Goal: Task Accomplishment & Management: Complete application form

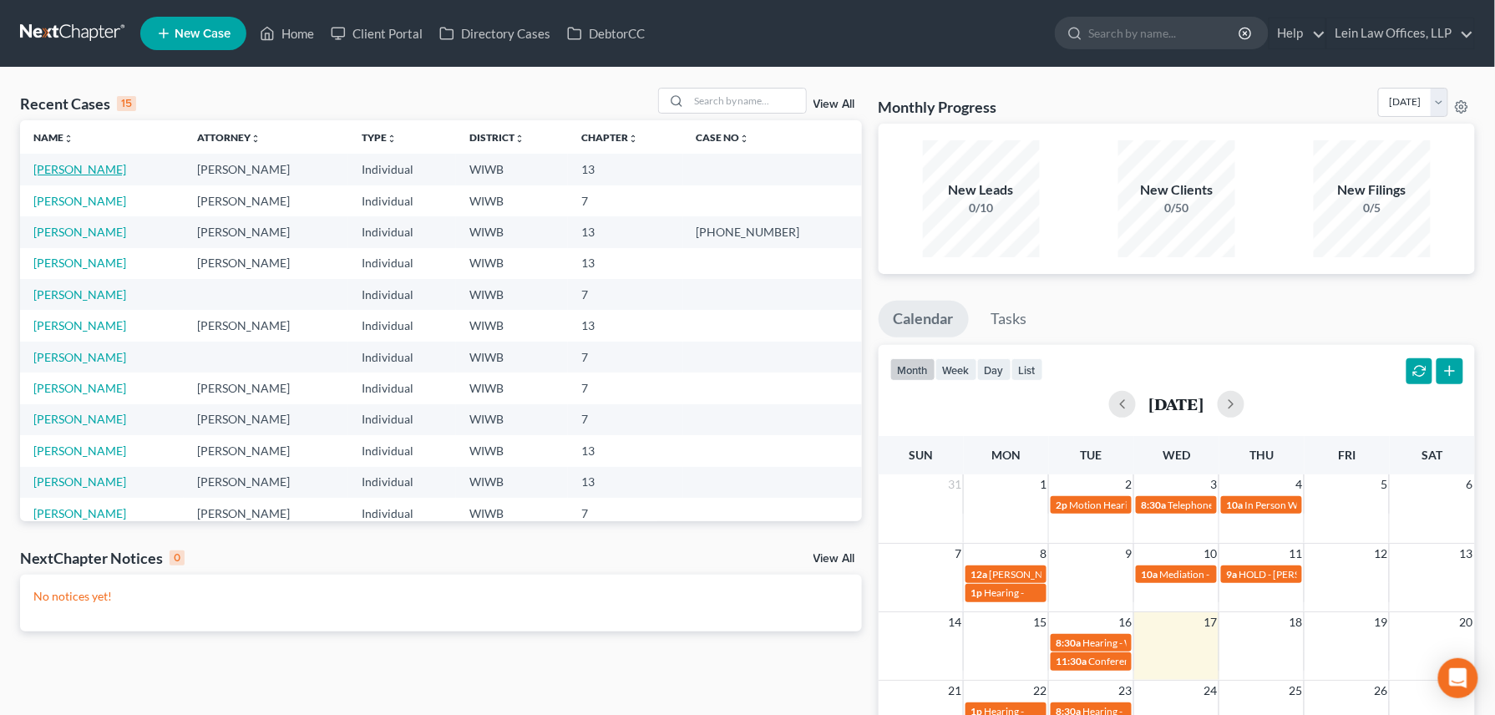
click at [52, 170] on link "[PERSON_NAME]" at bounding box center [79, 169] width 93 height 14
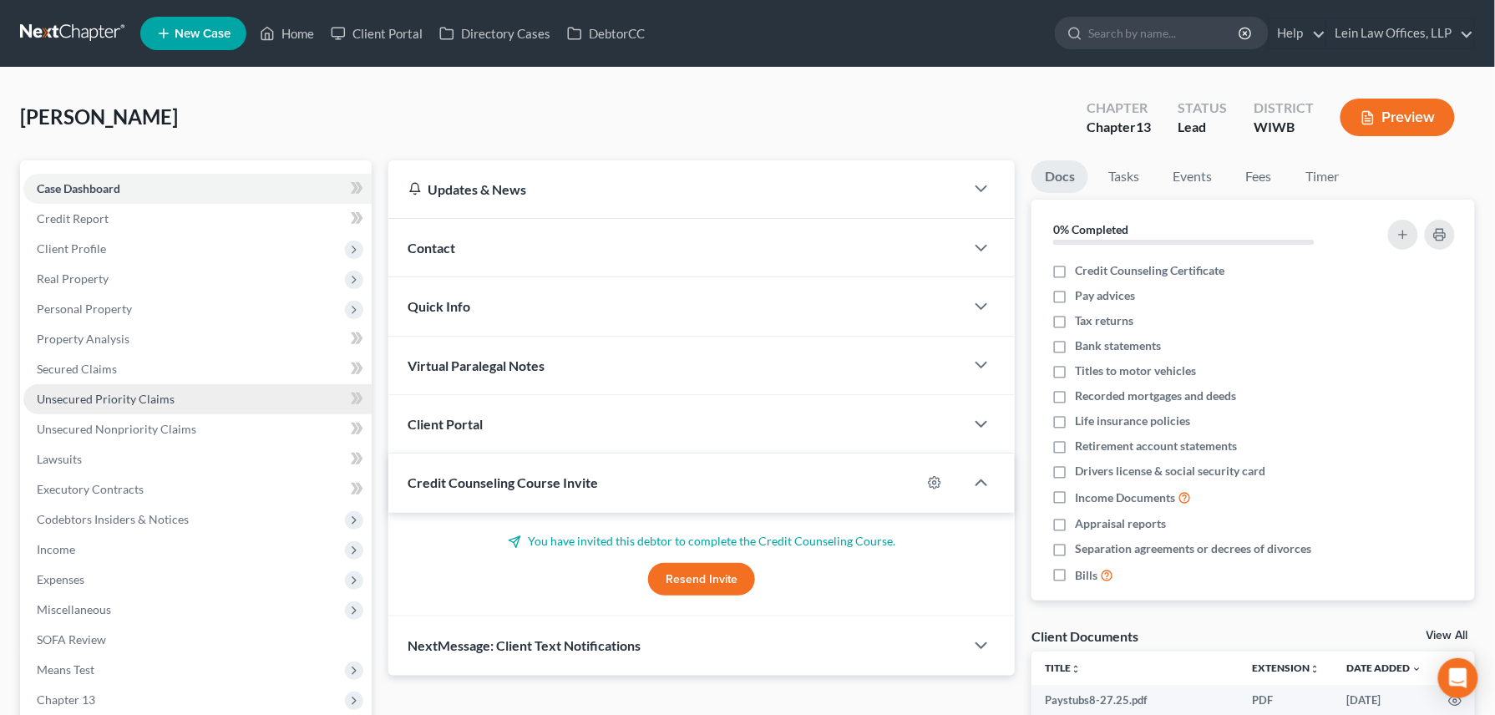
click at [84, 397] on span "Unsecured Priority Claims" at bounding box center [106, 399] width 138 height 14
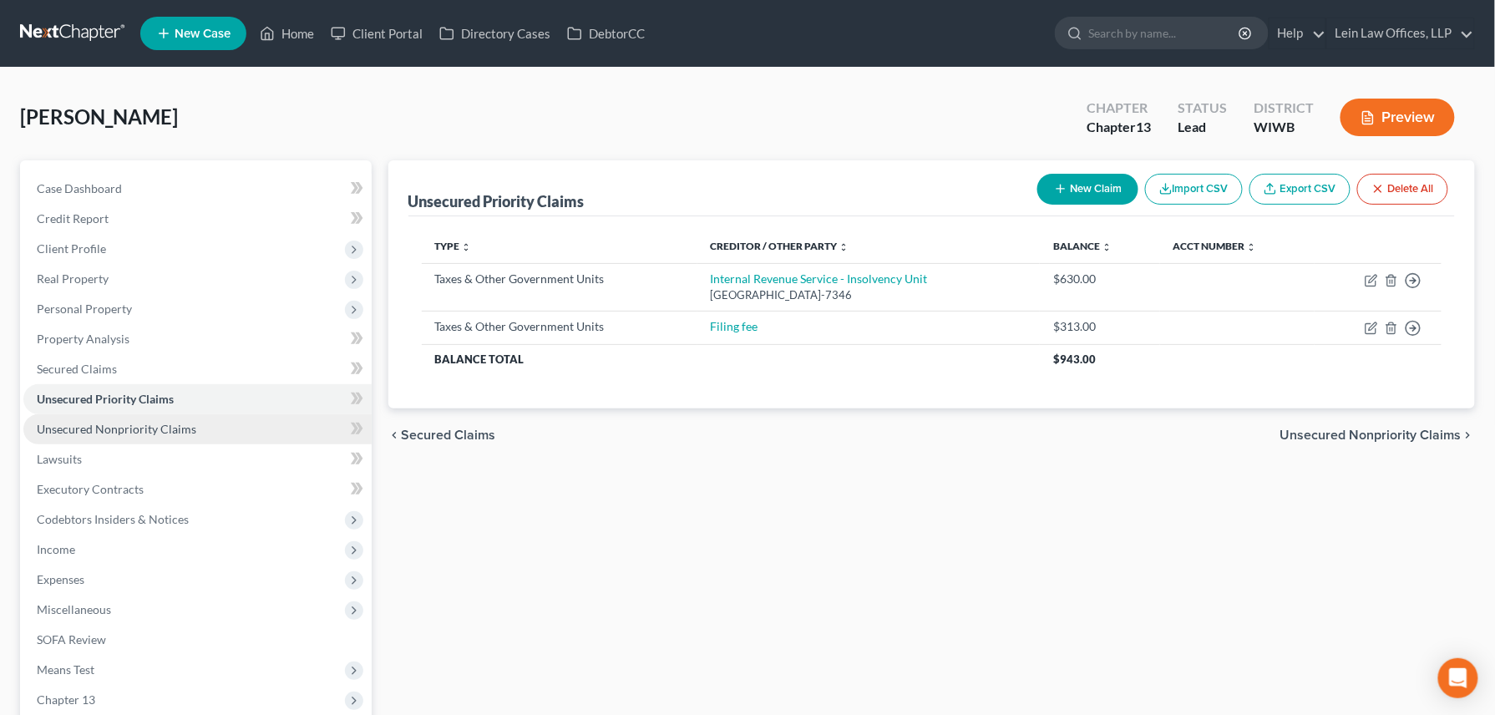
click at [88, 431] on span "Unsecured Nonpriority Claims" at bounding box center [116, 429] width 159 height 14
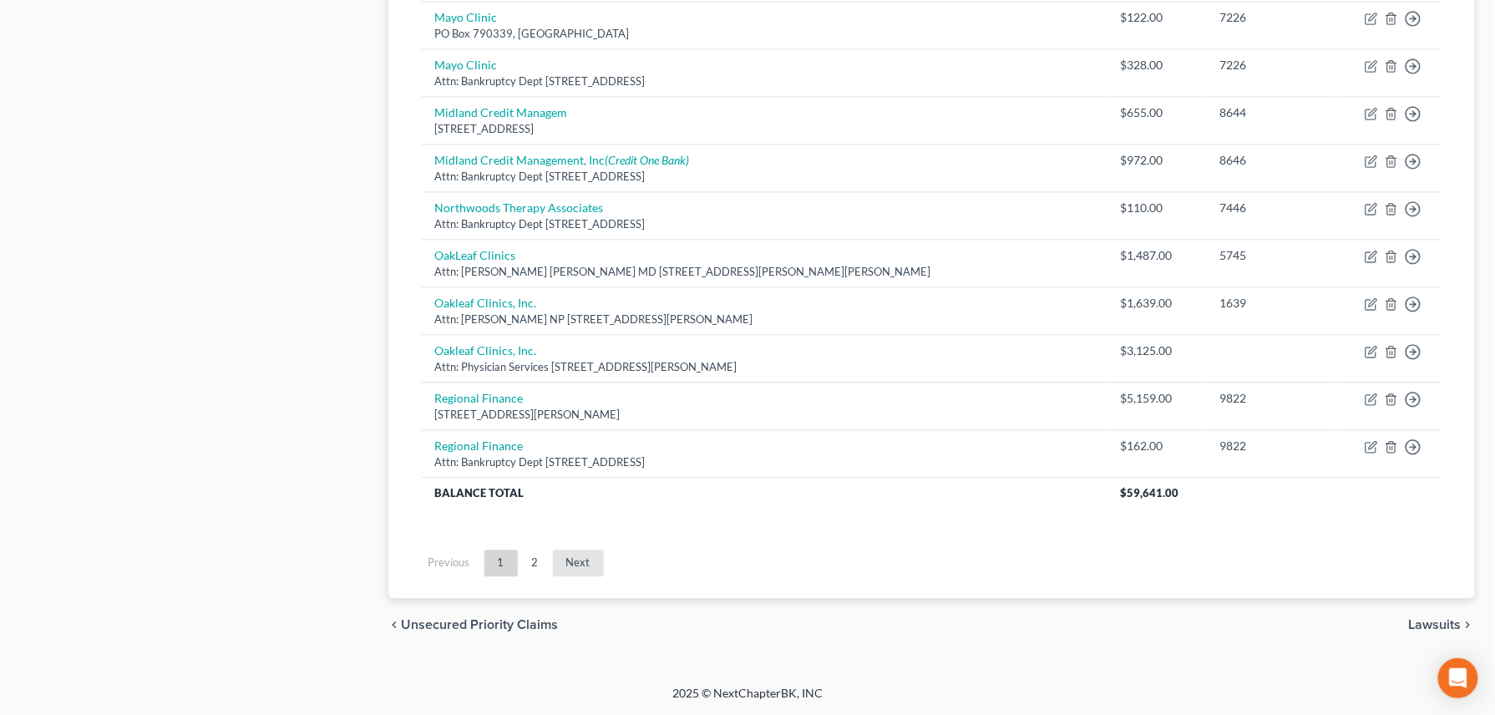
scroll to position [1221, 0]
click at [533, 510] on link "2" at bounding box center [535, 562] width 33 height 27
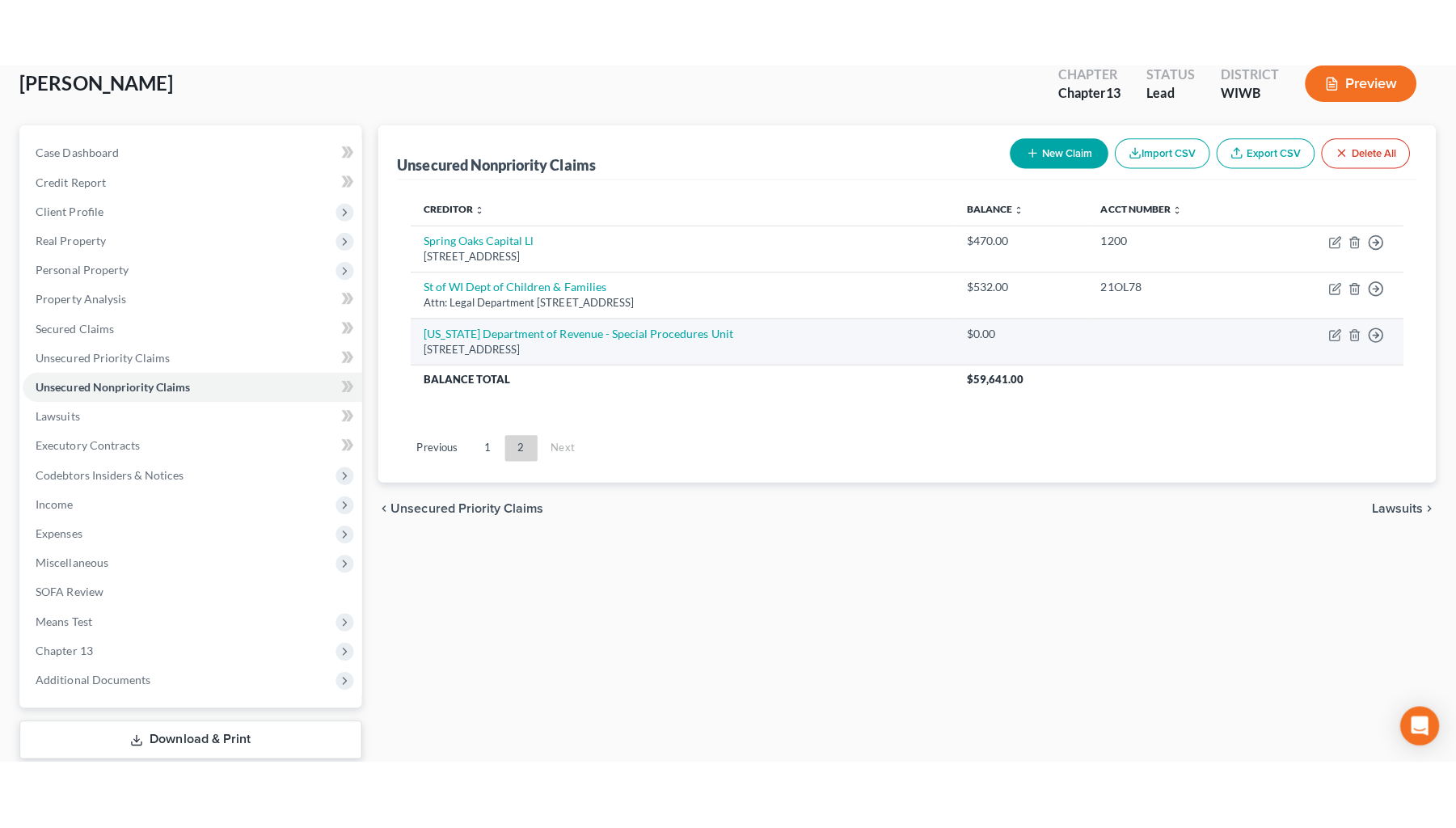
scroll to position [0, 0]
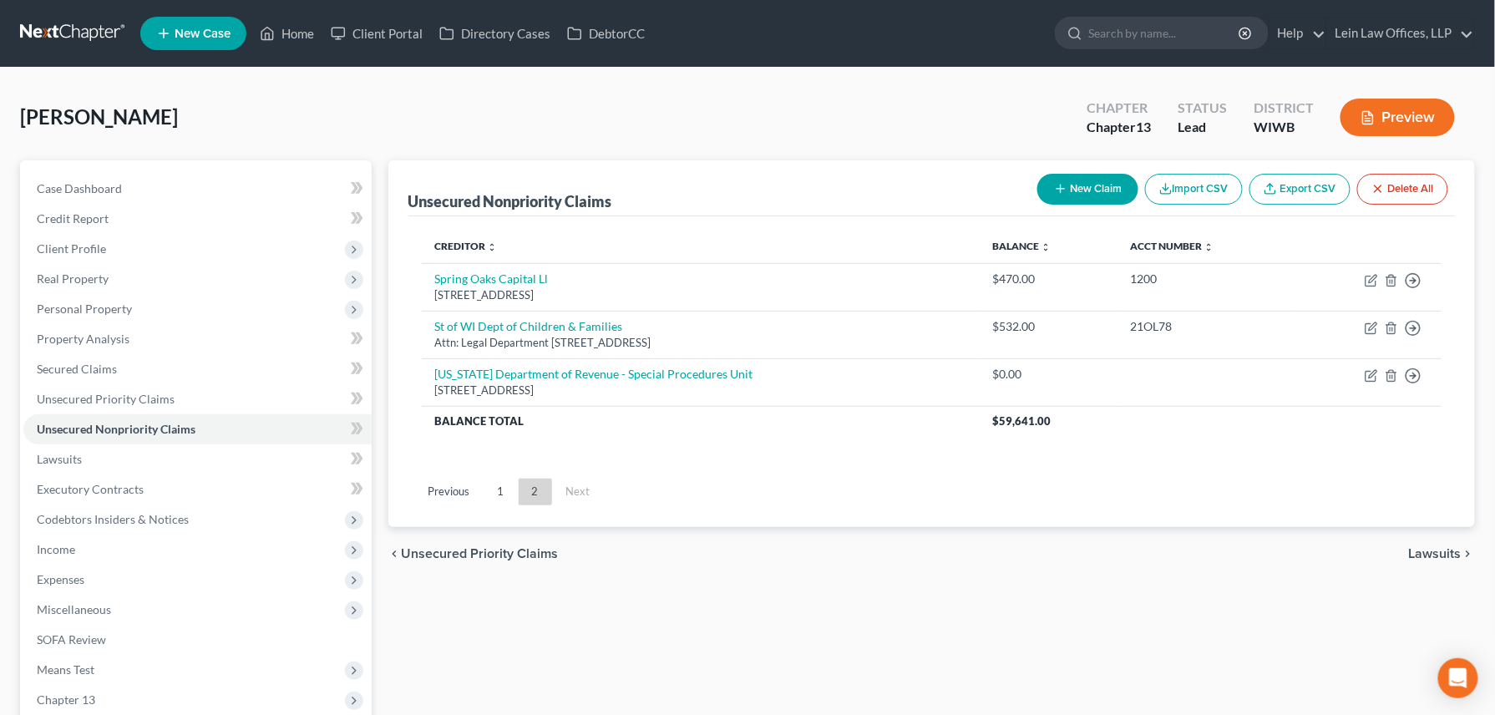
click at [1084, 189] on button "New Claim" at bounding box center [1087, 189] width 101 height 31
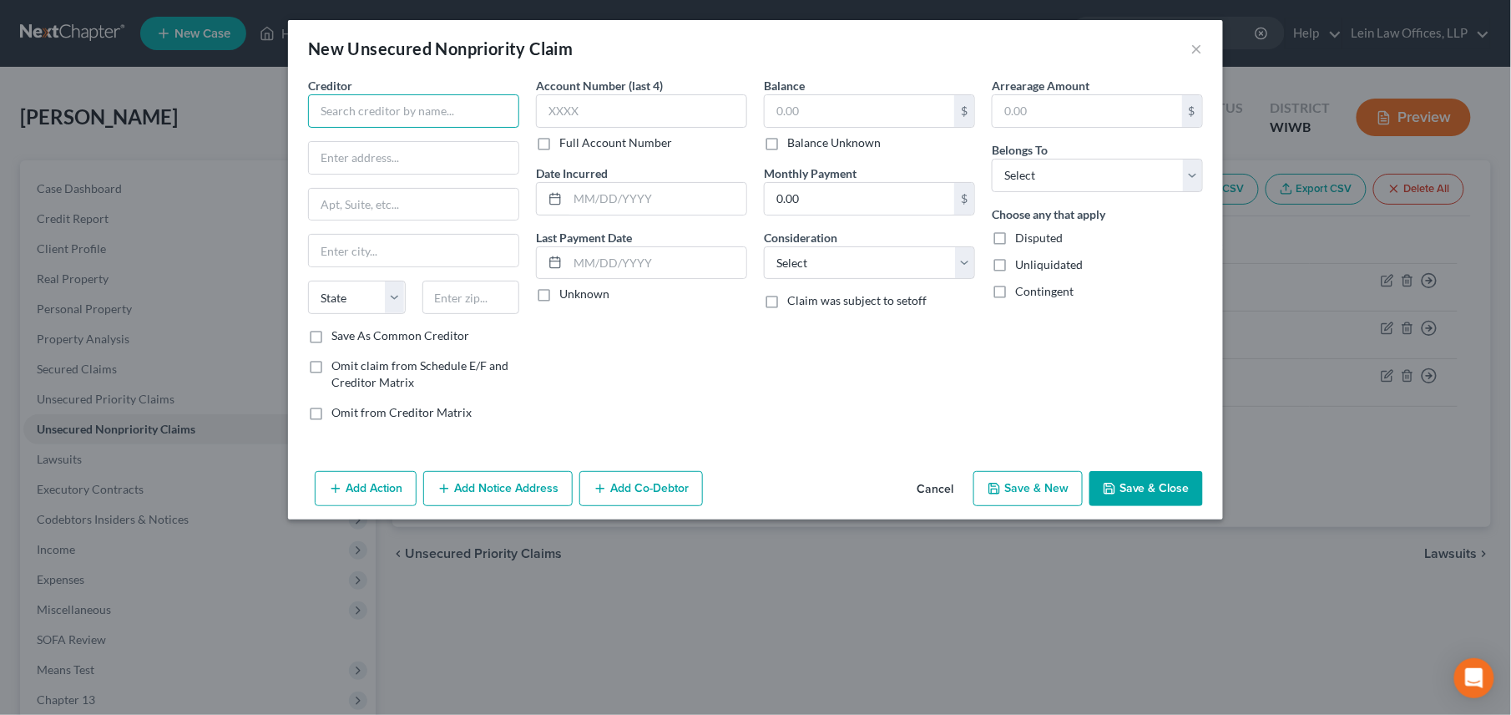
click at [368, 102] on input "text" at bounding box center [413, 110] width 211 height 33
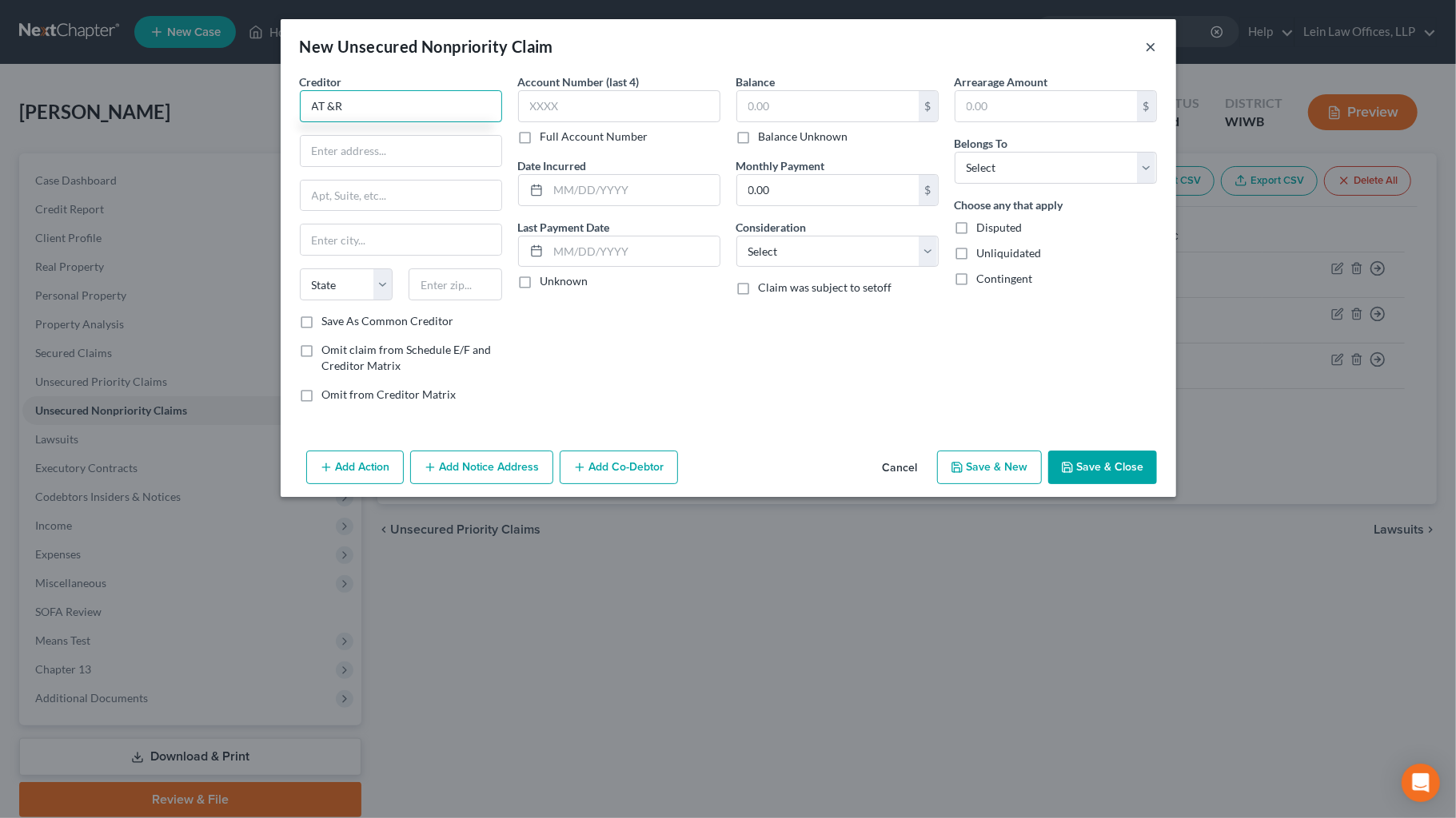
type input "AT &R"
click at [1073, 46] on button "×" at bounding box center [1152, 46] width 11 height 19
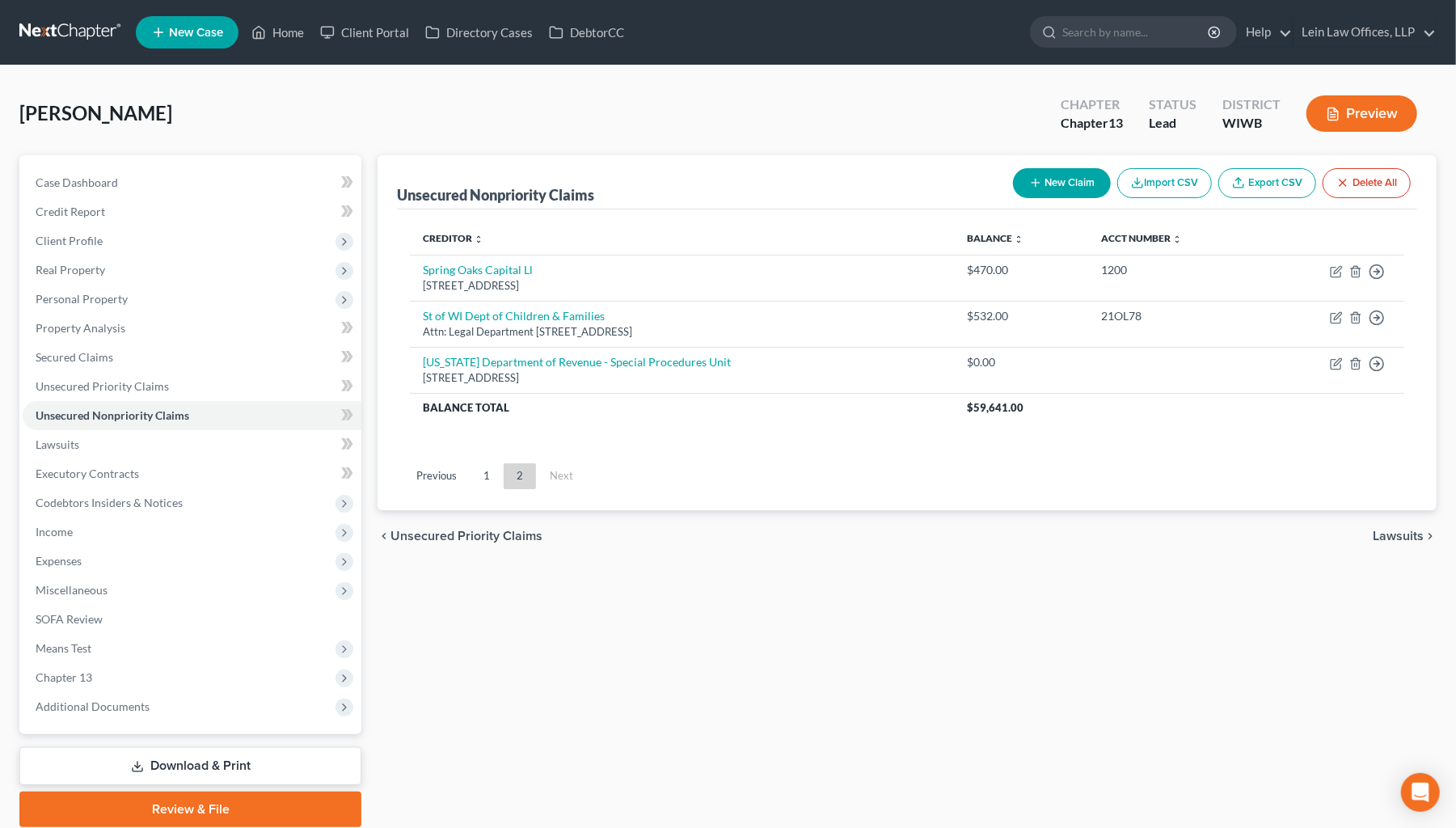
click at [1029, 185] on icon "button" at bounding box center [1035, 182] width 13 height 13
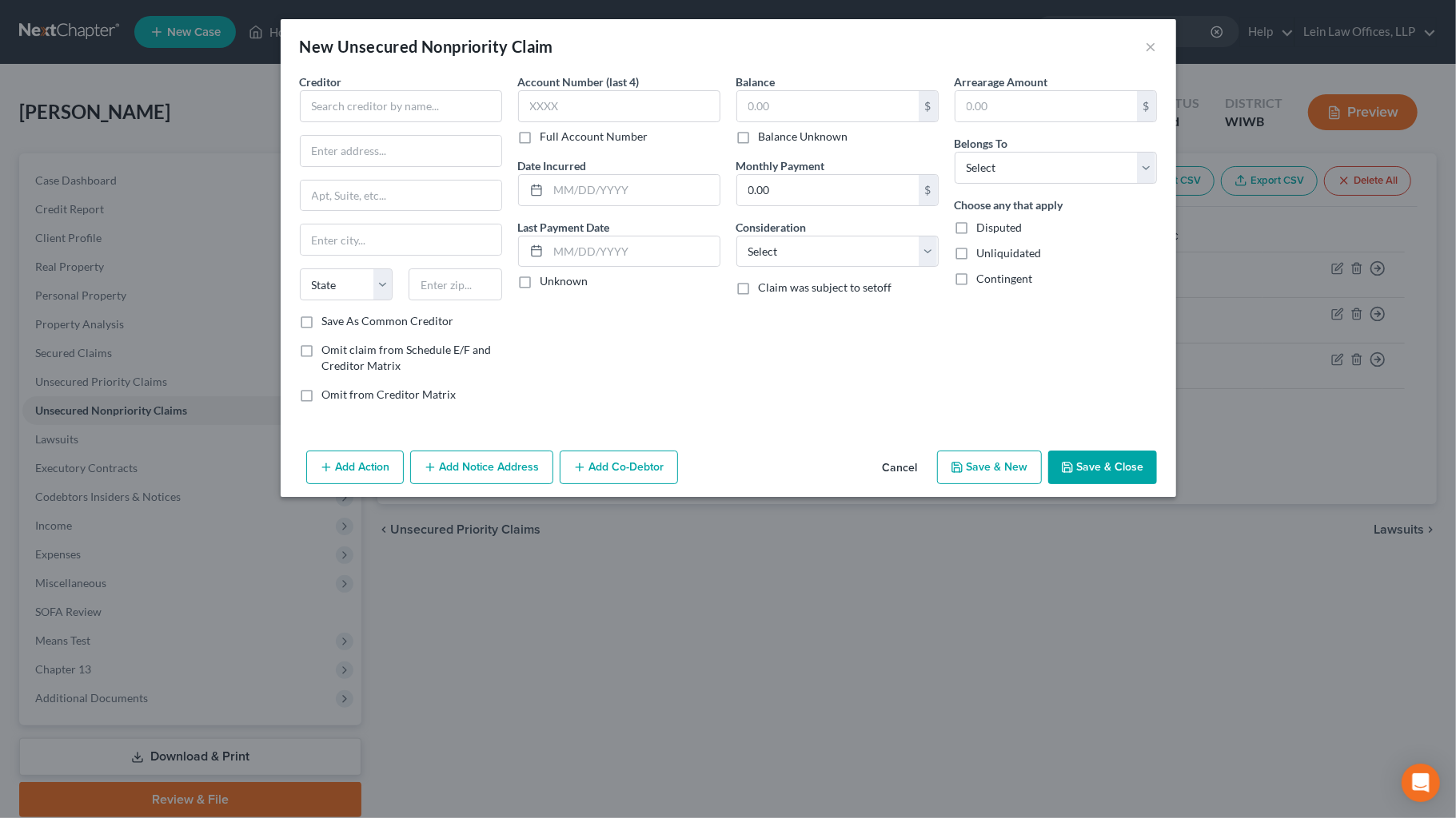
click at [1018, 183] on select "Select Debtor 1 Only Debtor 2 Only Debtor 1 And Debtor 2 Only At Least One Of T…" at bounding box center [1055, 167] width 202 height 32
click at [321, 114] on input "text" at bounding box center [400, 105] width 202 height 32
click at [775, 98] on input "text" at bounding box center [828, 106] width 182 height 31
type input "AT&T"
type input "1,000.00"
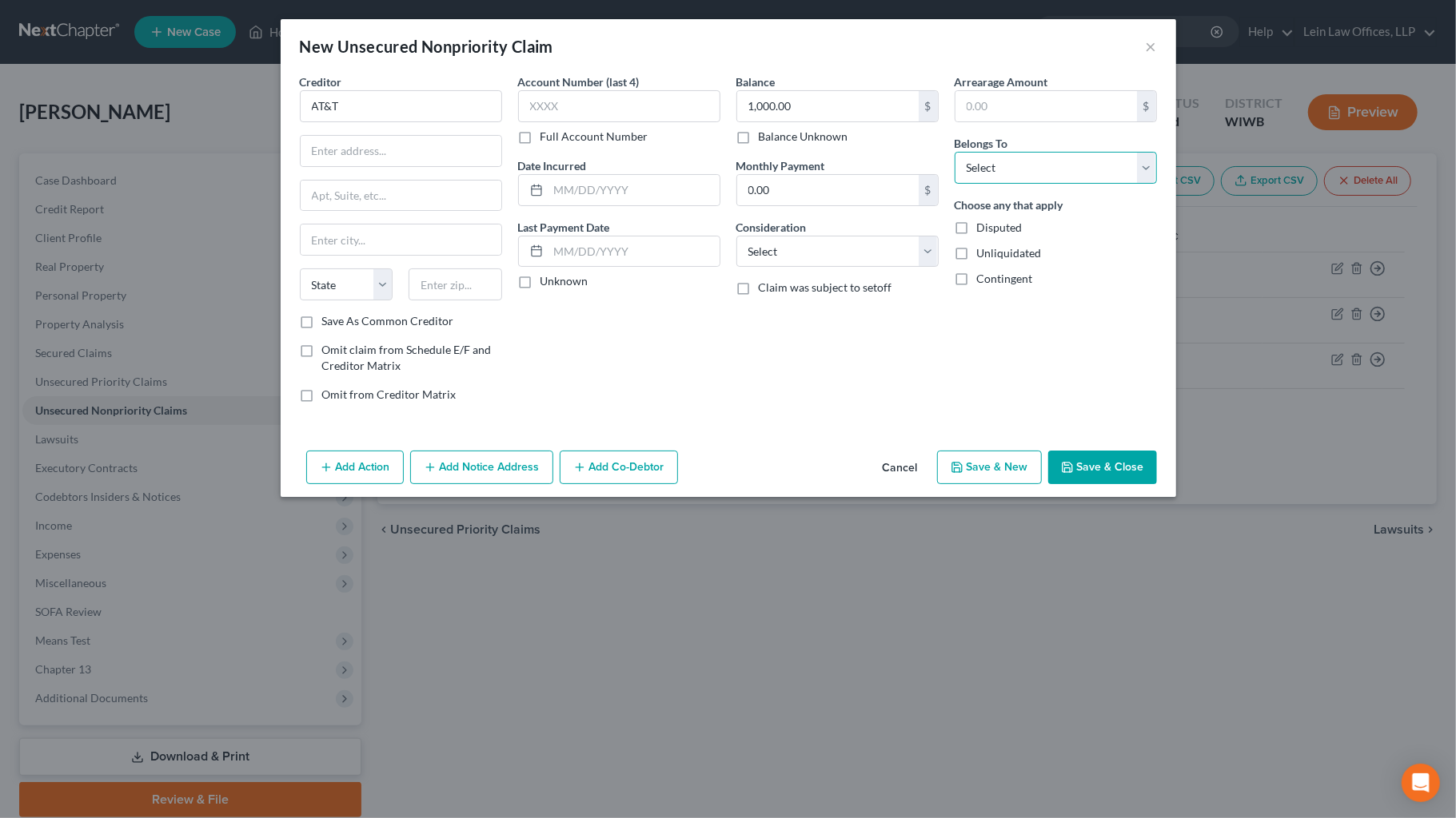
drag, startPoint x: 1151, startPoint y: 164, endPoint x: 1132, endPoint y: 177, distance: 23.0
click at [1073, 164] on select "Select Debtor 1 Only Debtor 2 Only Debtor 1 And Debtor 2 Only At Least One Of T…" at bounding box center [1055, 167] width 202 height 32
select select "0"
click at [954, 152] on select "Select Debtor 1 Only Debtor 2 Only Debtor 1 And Debtor 2 Only At Least One Of T…" at bounding box center [1055, 167] width 202 height 32
click at [322, 322] on label "Save As Common Creditor" at bounding box center [388, 321] width 132 height 16
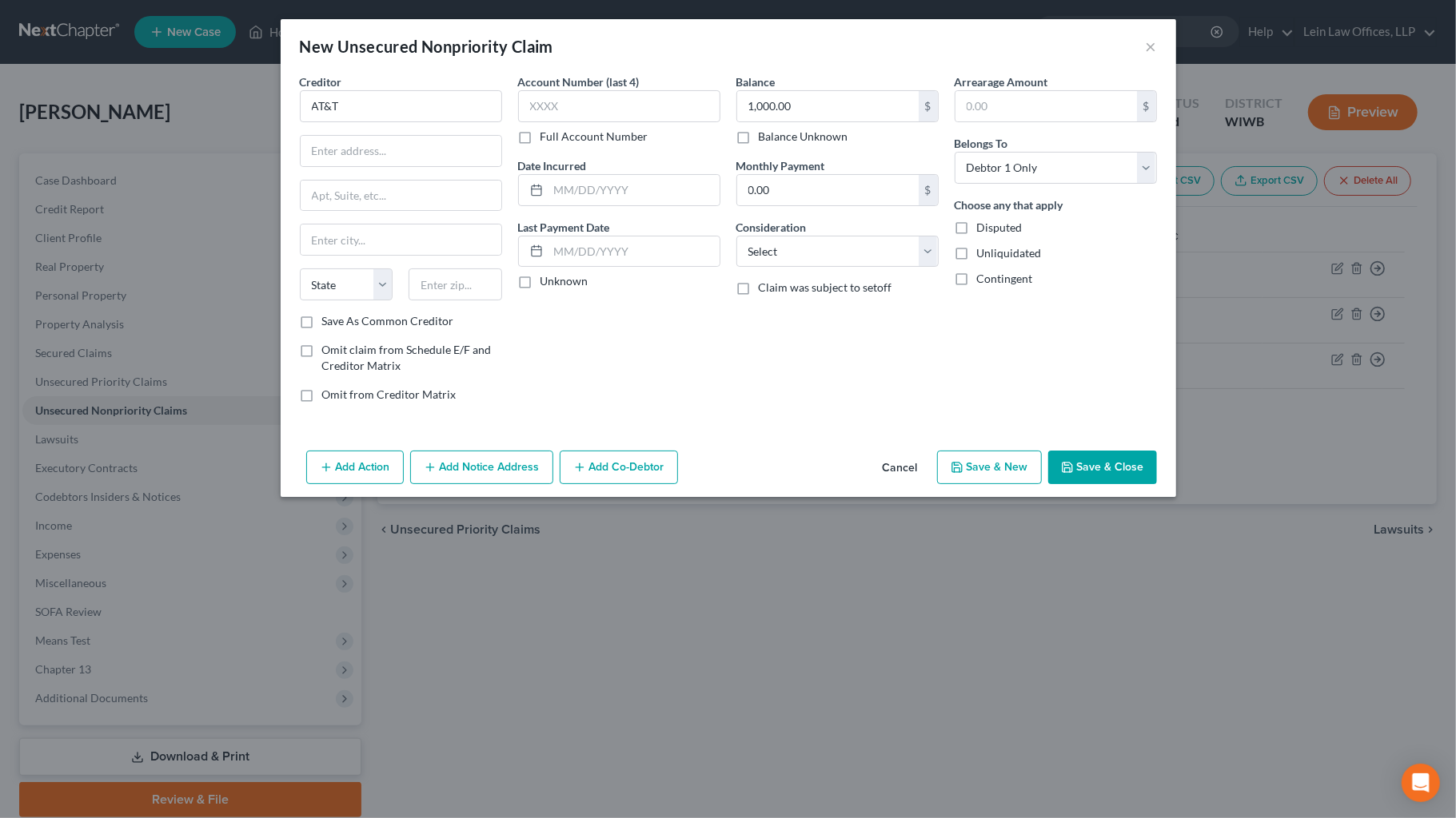
click at [328, 322] on input "Save As Common Creditor" at bounding box center [333, 318] width 11 height 11
click at [1073, 475] on button "Save & Close" at bounding box center [1103, 467] width 109 height 33
checkbox input "false"
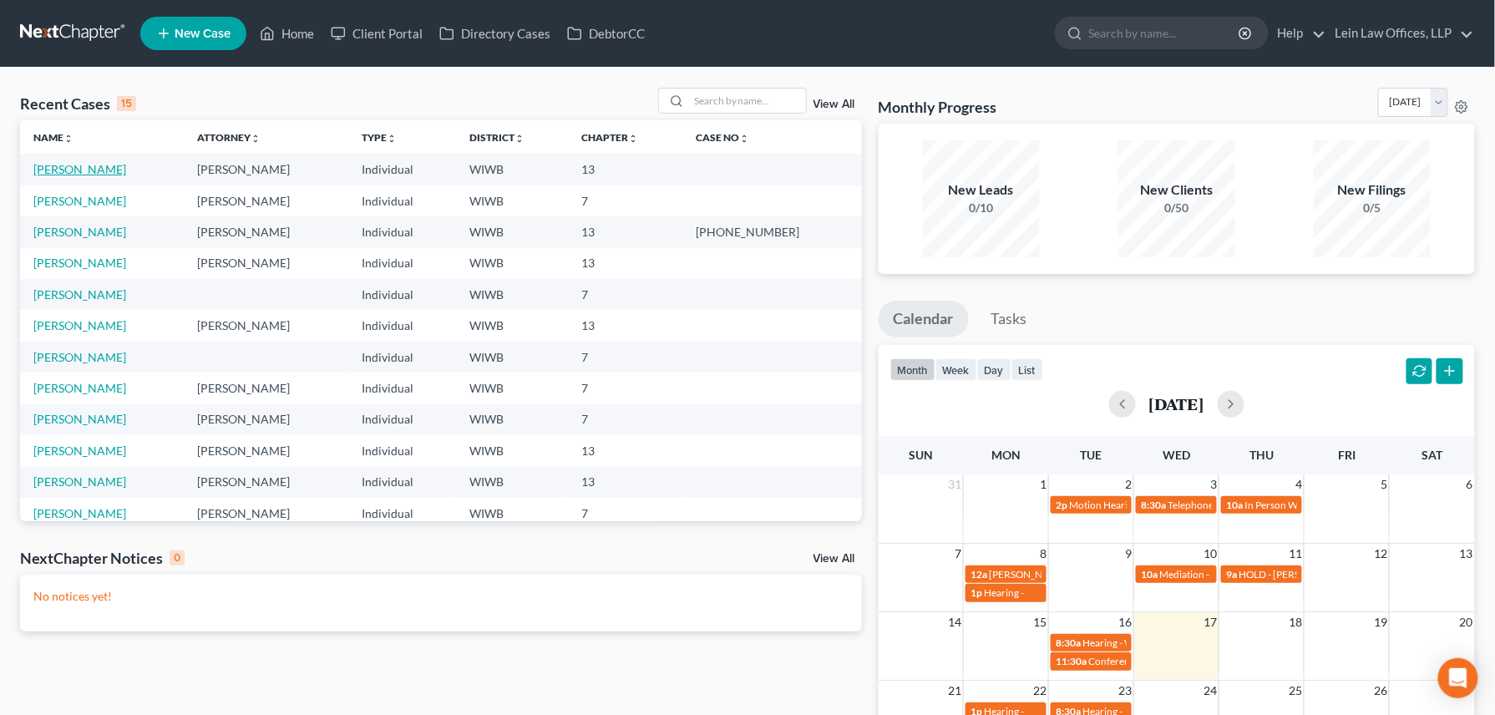
click at [65, 171] on link "[PERSON_NAME]" at bounding box center [79, 169] width 93 height 14
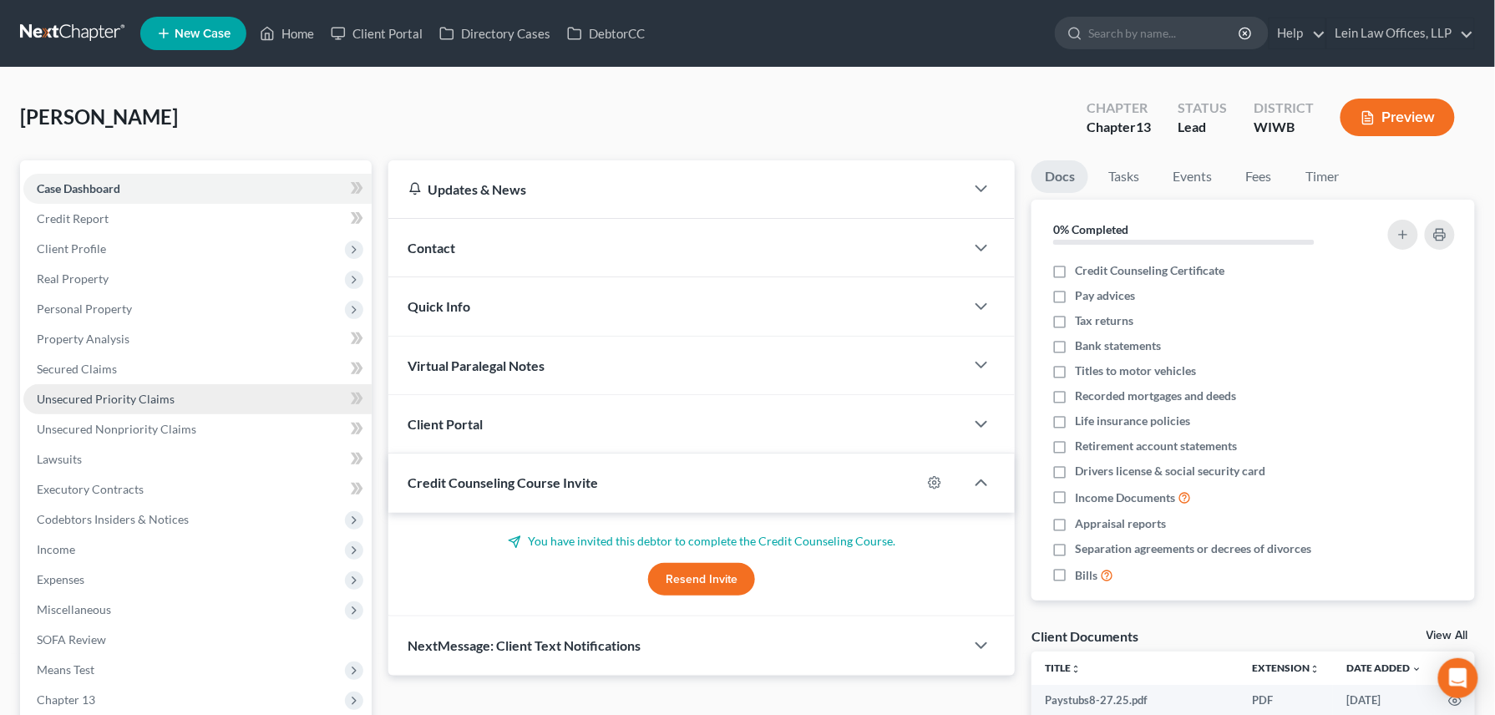
click at [100, 398] on span "Unsecured Priority Claims" at bounding box center [106, 399] width 138 height 14
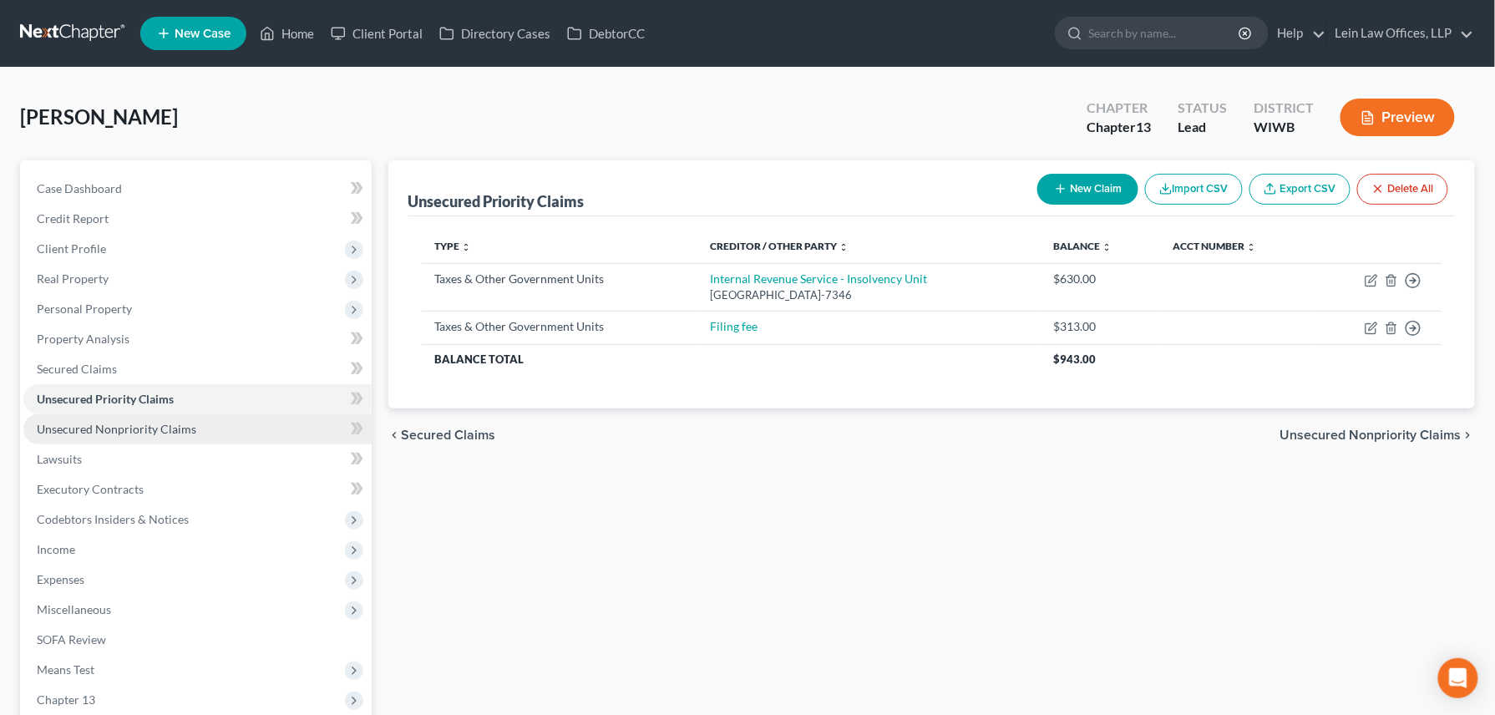
click at [141, 429] on span "Unsecured Nonpriority Claims" at bounding box center [116, 429] width 159 height 14
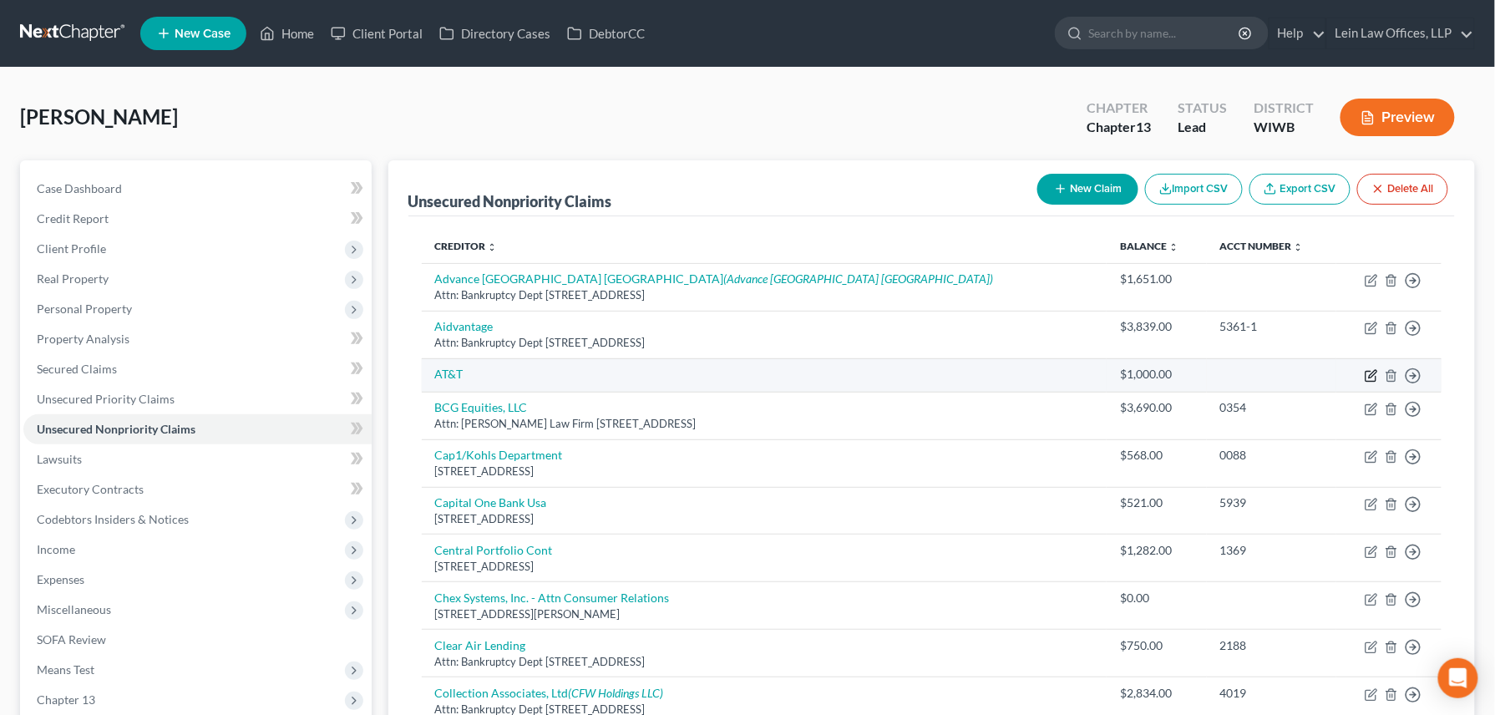
click at [1366, 379] on icon "button" at bounding box center [1370, 375] width 13 height 13
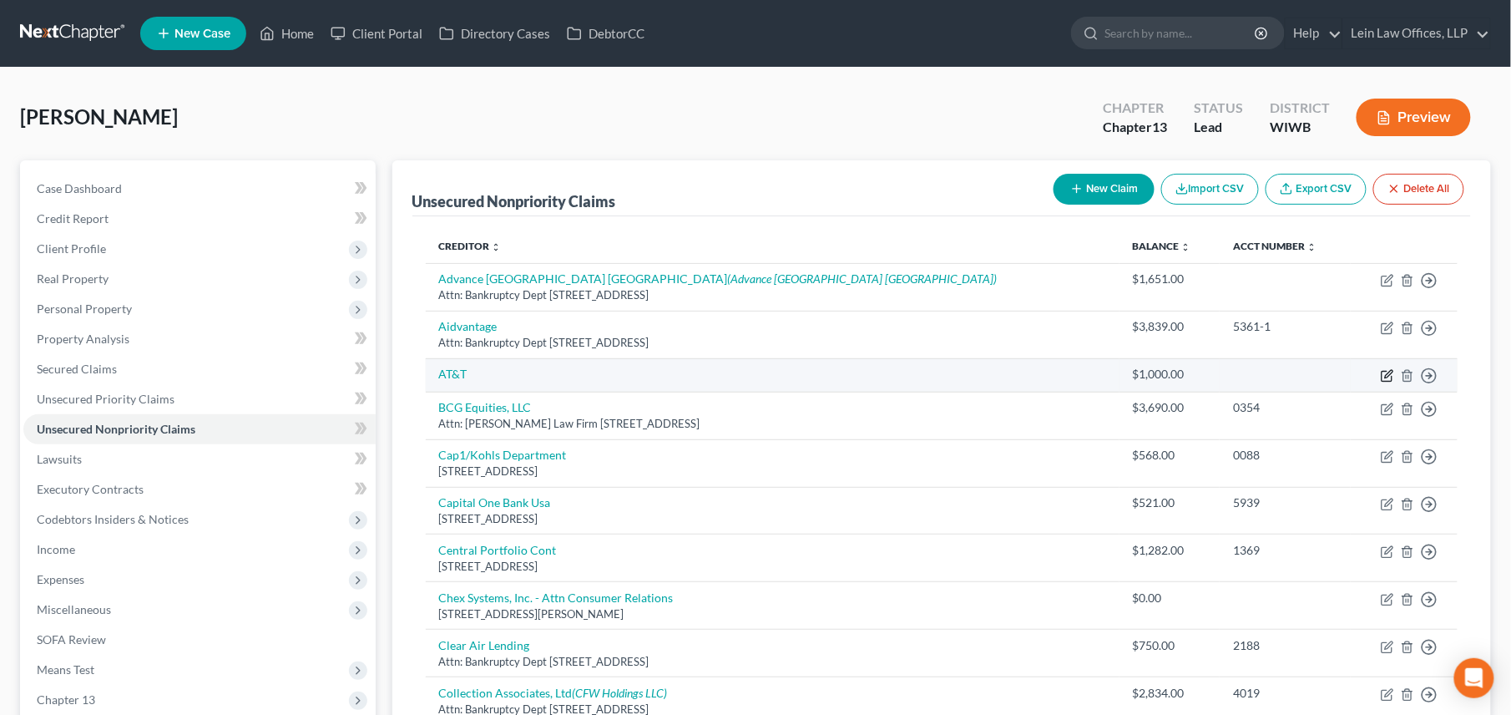
select select "0"
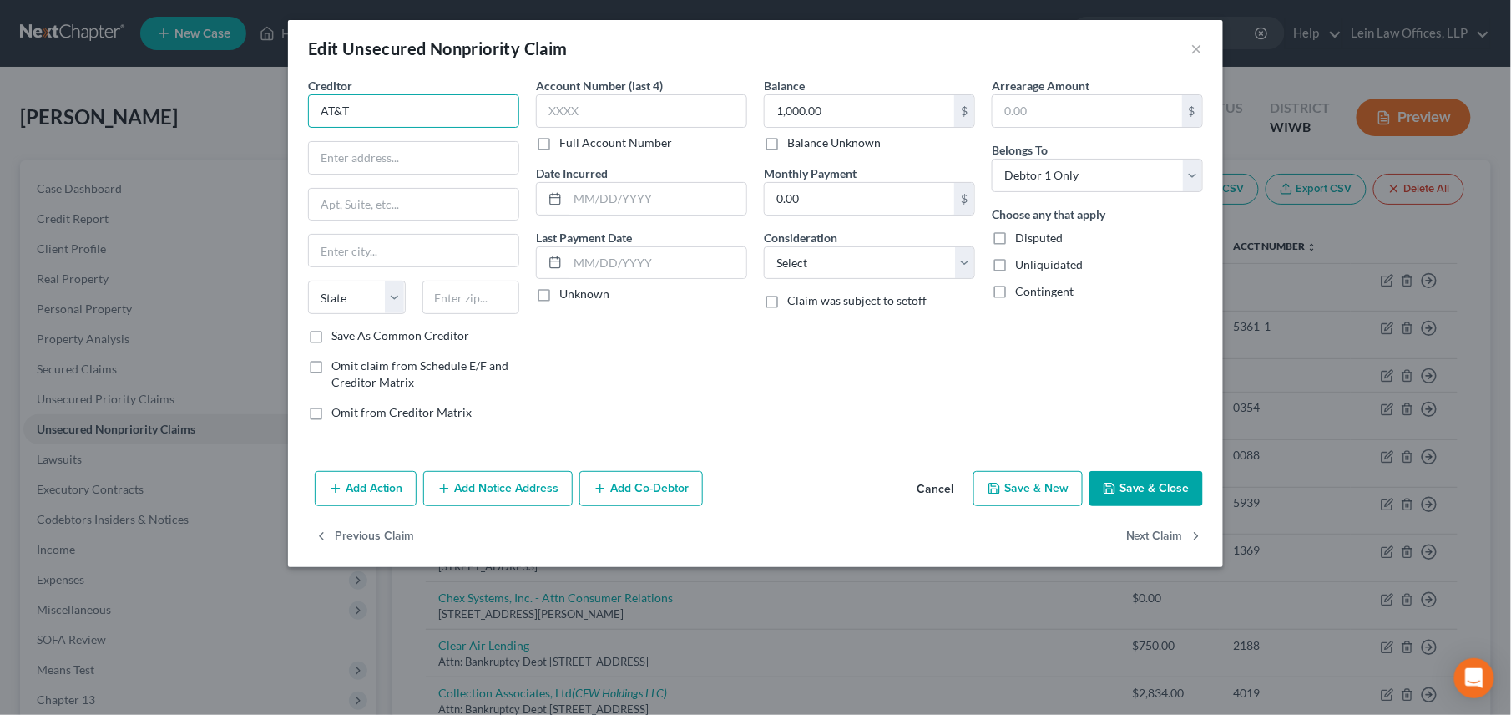
click at [362, 112] on input "AT&T" at bounding box center [413, 110] width 211 height 33
type input "AT&T"
type input "R"
type input "Two 5565 Glenridge"
click at [372, 240] on input "text" at bounding box center [414, 251] width 210 height 32
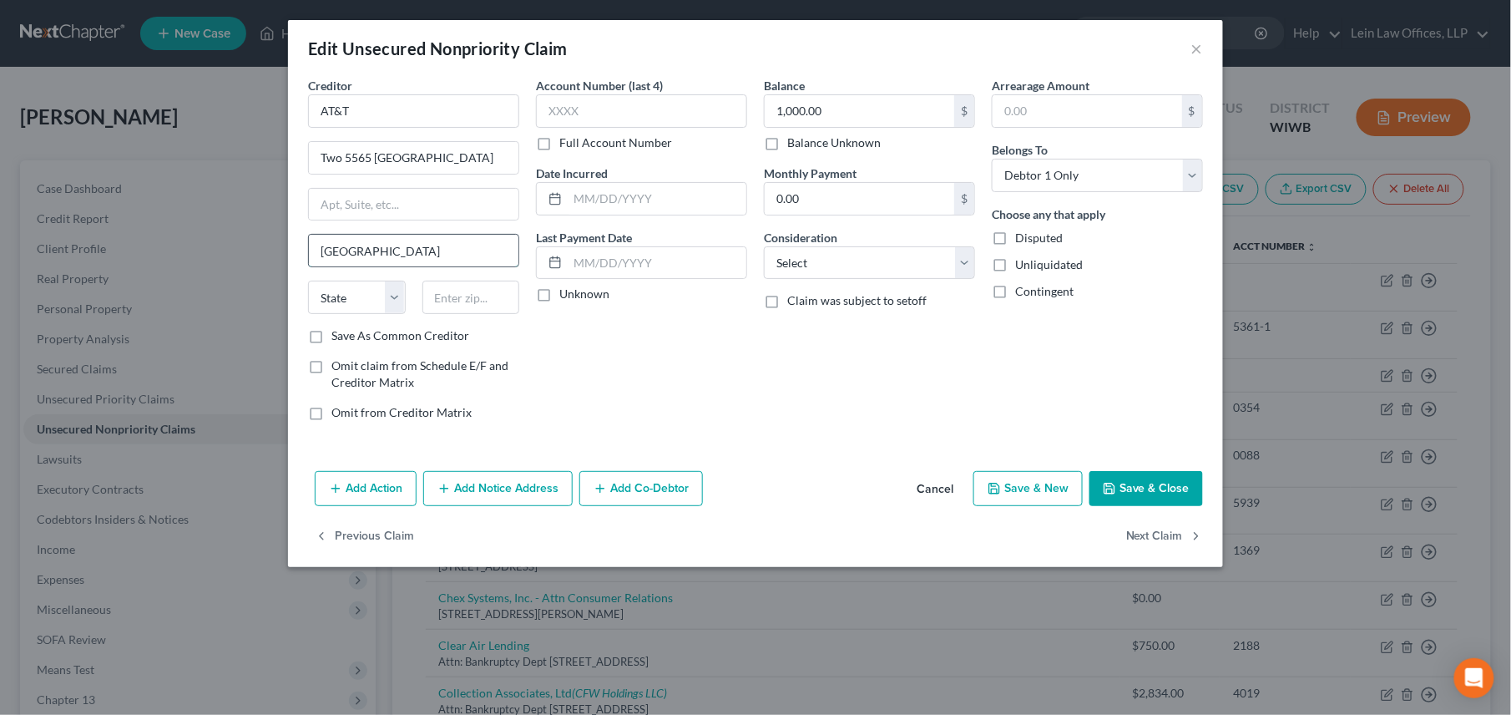
type input "Atlanta"
select select "10"
type input "30342"
click at [331, 339] on label "Save As Common Creditor" at bounding box center [400, 335] width 138 height 17
click at [338, 338] on input "Save As Common Creditor" at bounding box center [343, 332] width 11 height 11
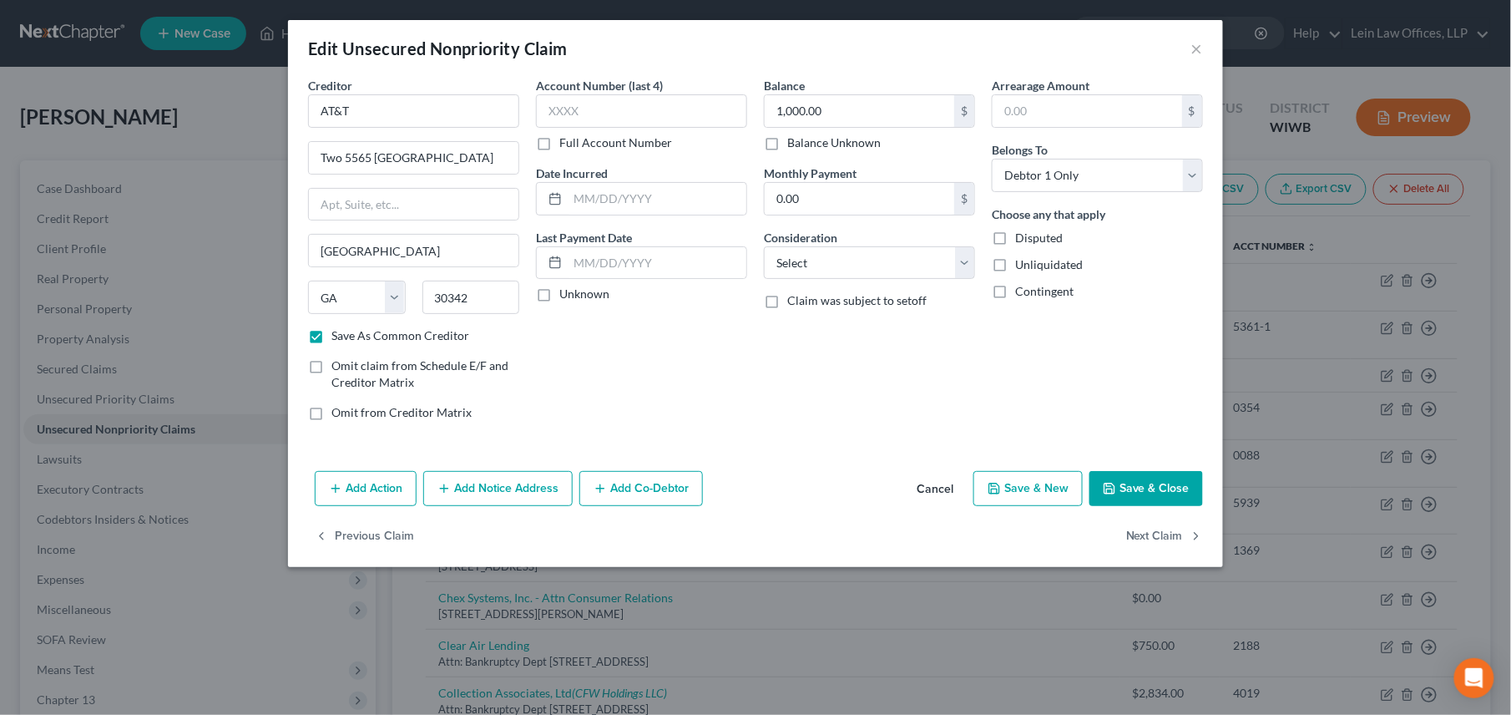
click at [1147, 492] on button "Save & Close" at bounding box center [1147, 488] width 114 height 35
checkbox input "false"
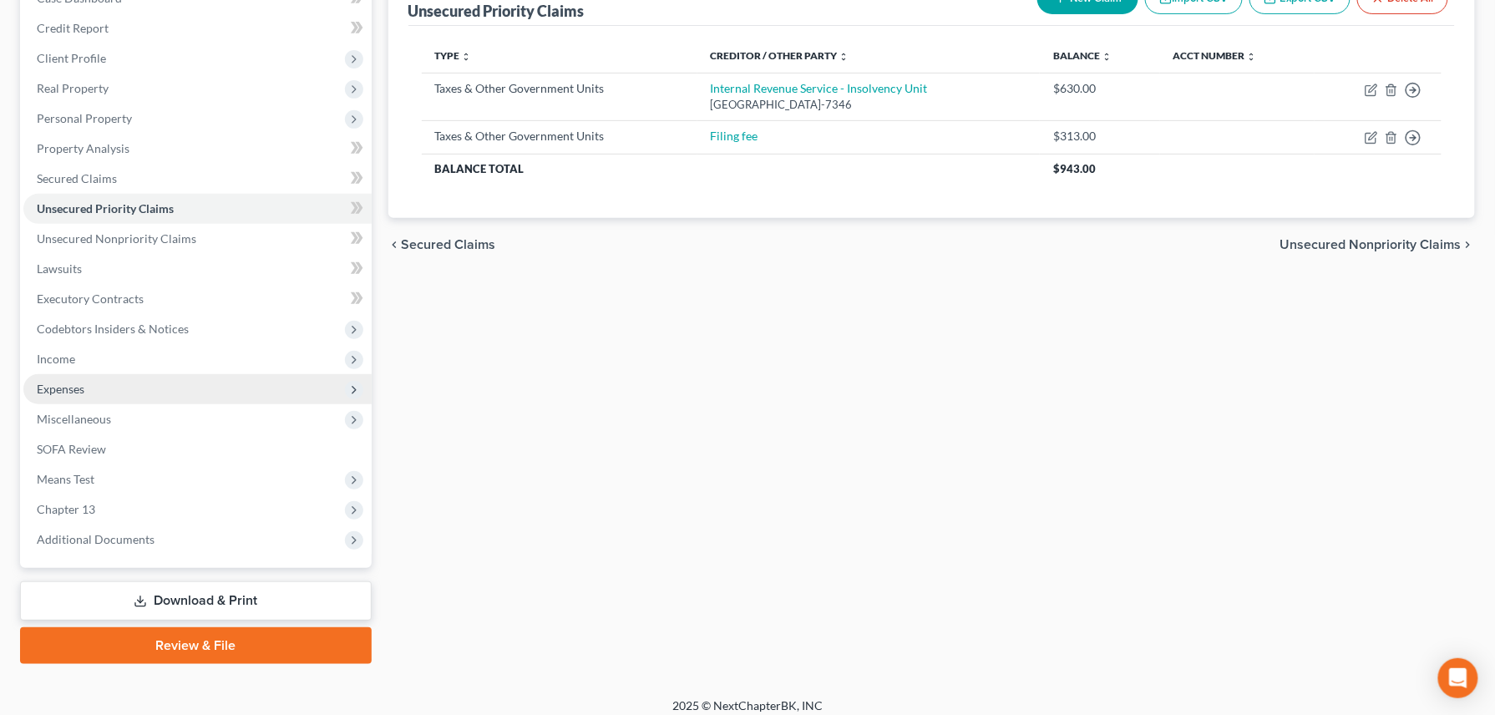
scroll to position [202, 0]
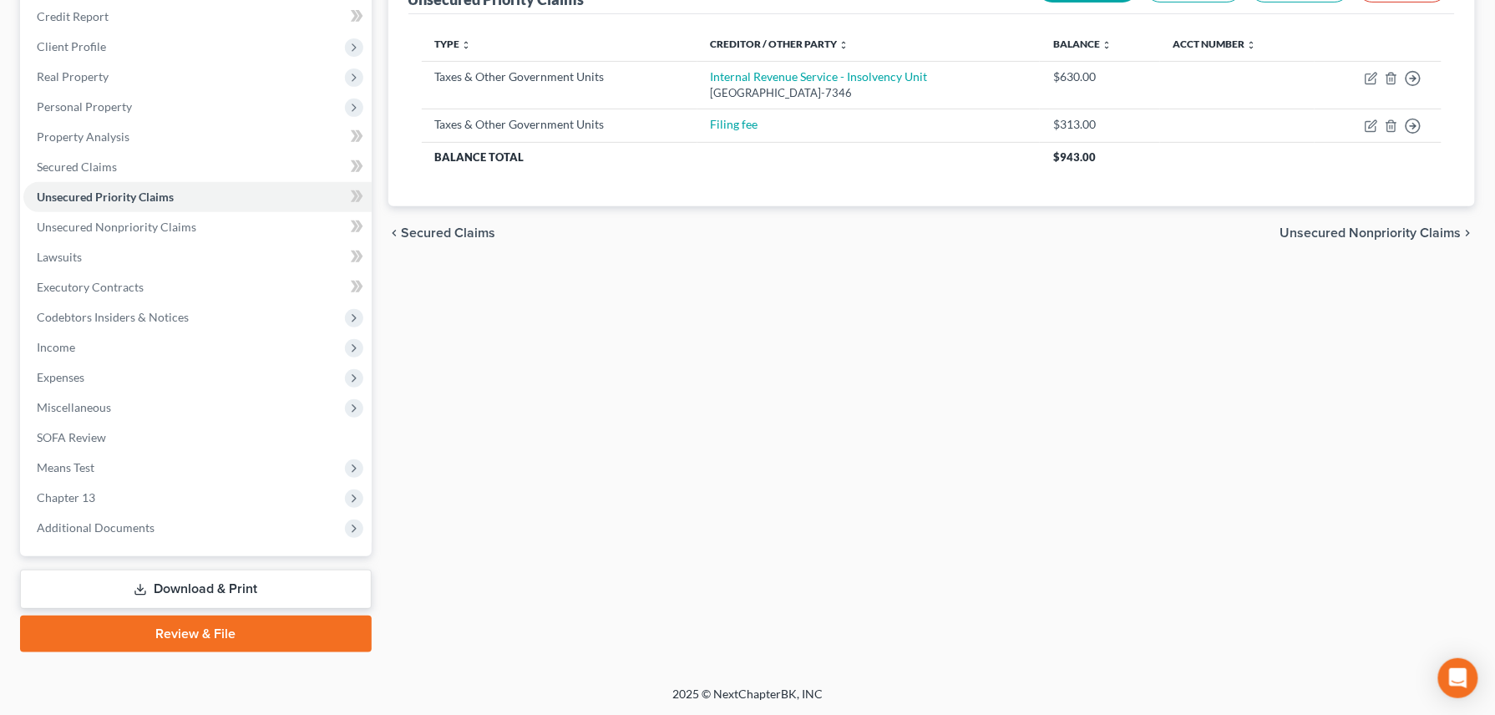
click at [188, 588] on link "Download & Print" at bounding box center [196, 588] width 352 height 39
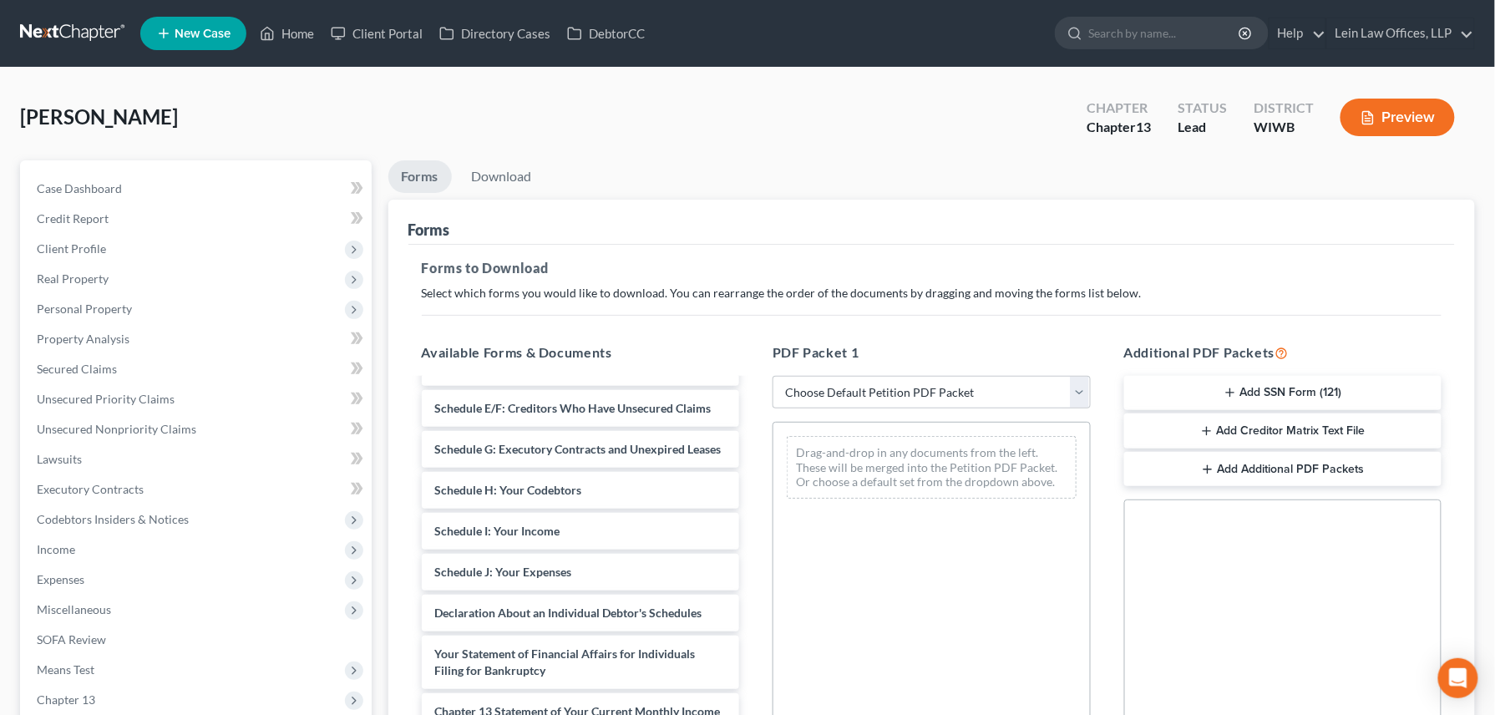
scroll to position [2034, 0]
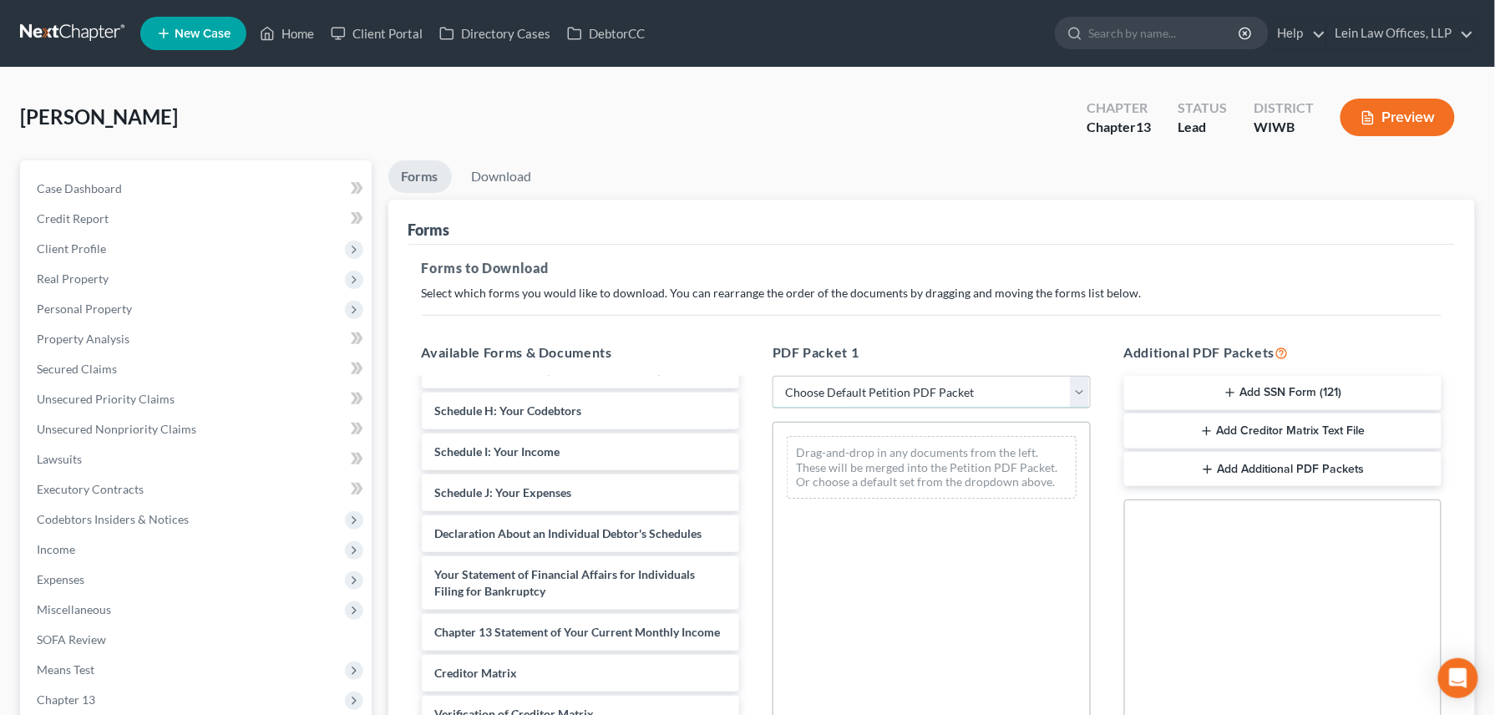
click at [1079, 392] on select "Choose Default Petition PDF Packet Complete Bankruptcy Petition (all forms and …" at bounding box center [931, 392] width 318 height 33
select select "3"
click at [772, 376] on select "Choose Default Petition PDF Packet Complete Bankruptcy Petition (all forms and …" at bounding box center [931, 392] width 318 height 33
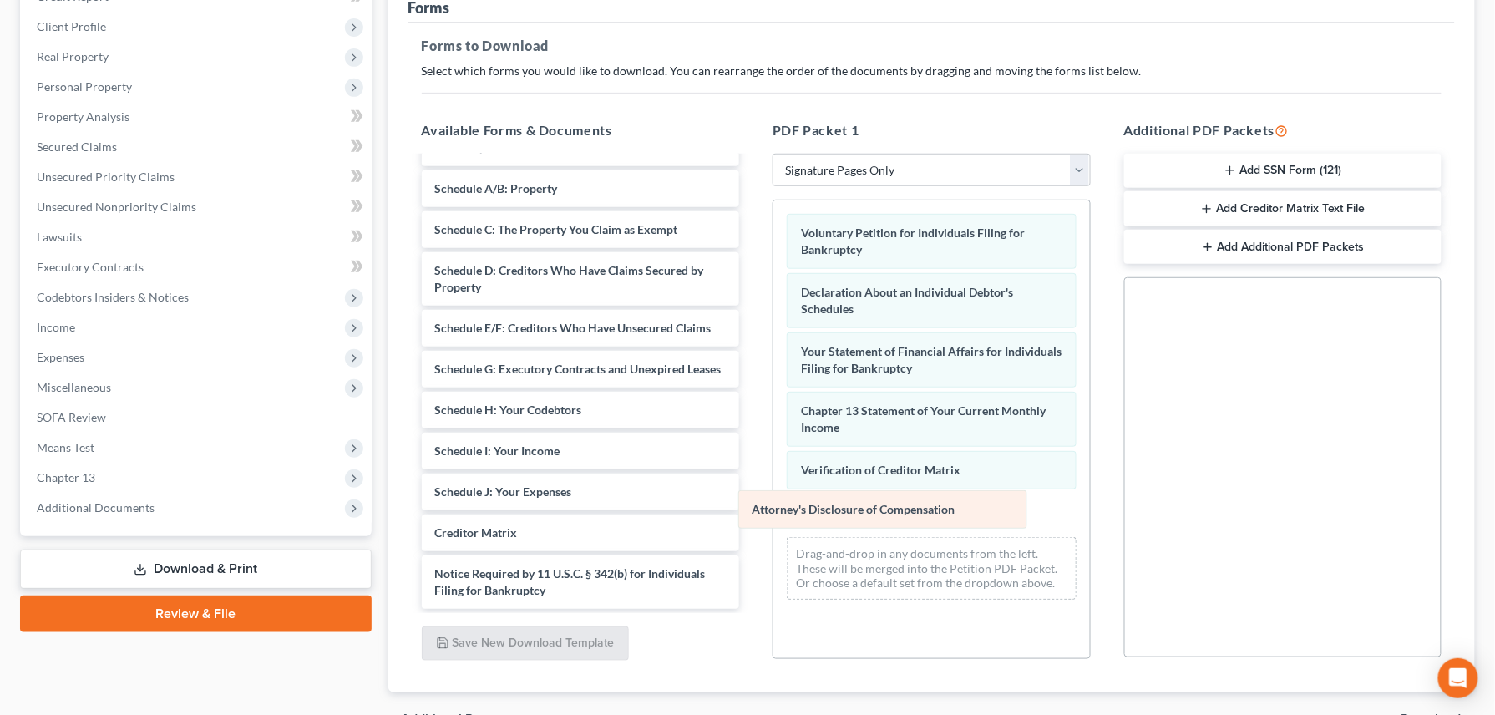
scroll to position [104, 0]
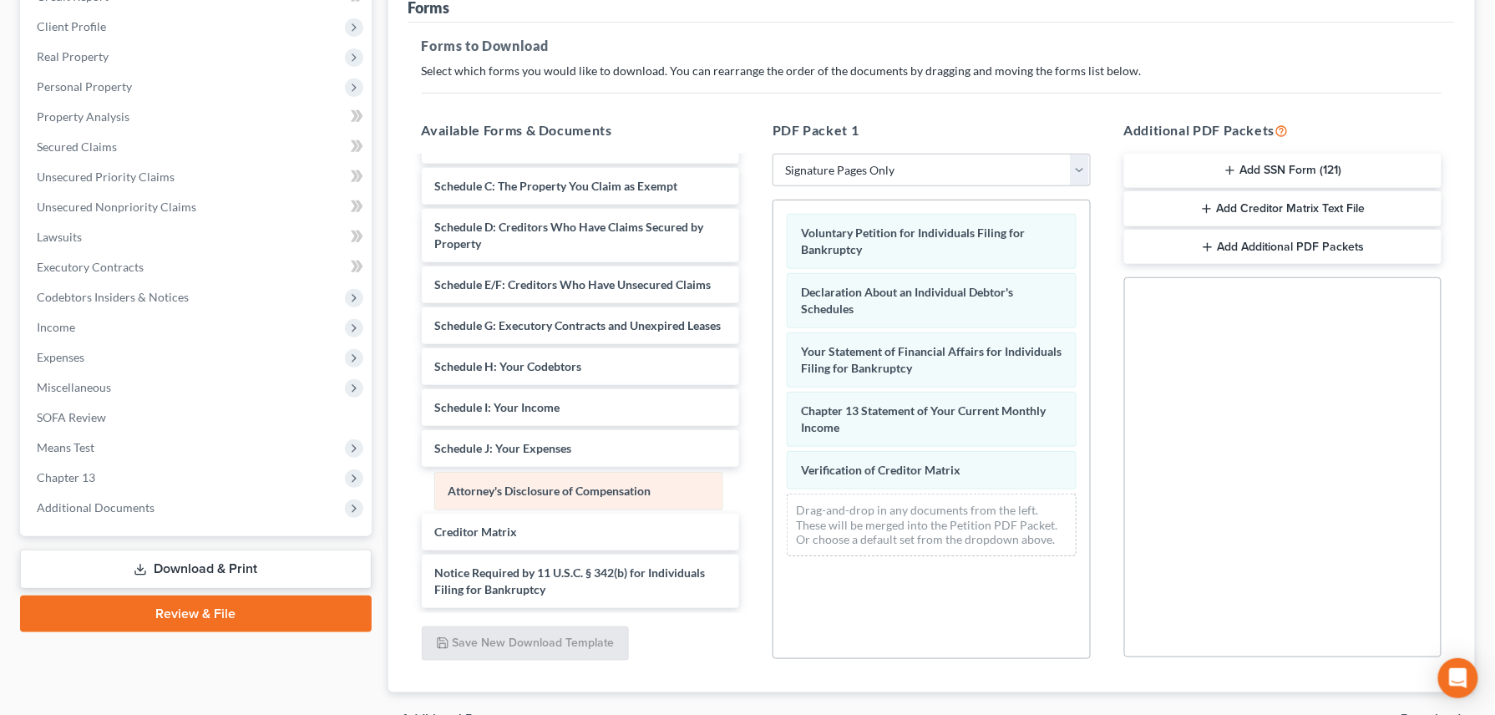
drag, startPoint x: 885, startPoint y: 515, endPoint x: 532, endPoint y: 491, distance: 354.0
click at [773, 491] on div "Attorney's Disclosure of Compensation Voluntary Petition for Individuals Filing…" at bounding box center [931, 384] width 316 height 369
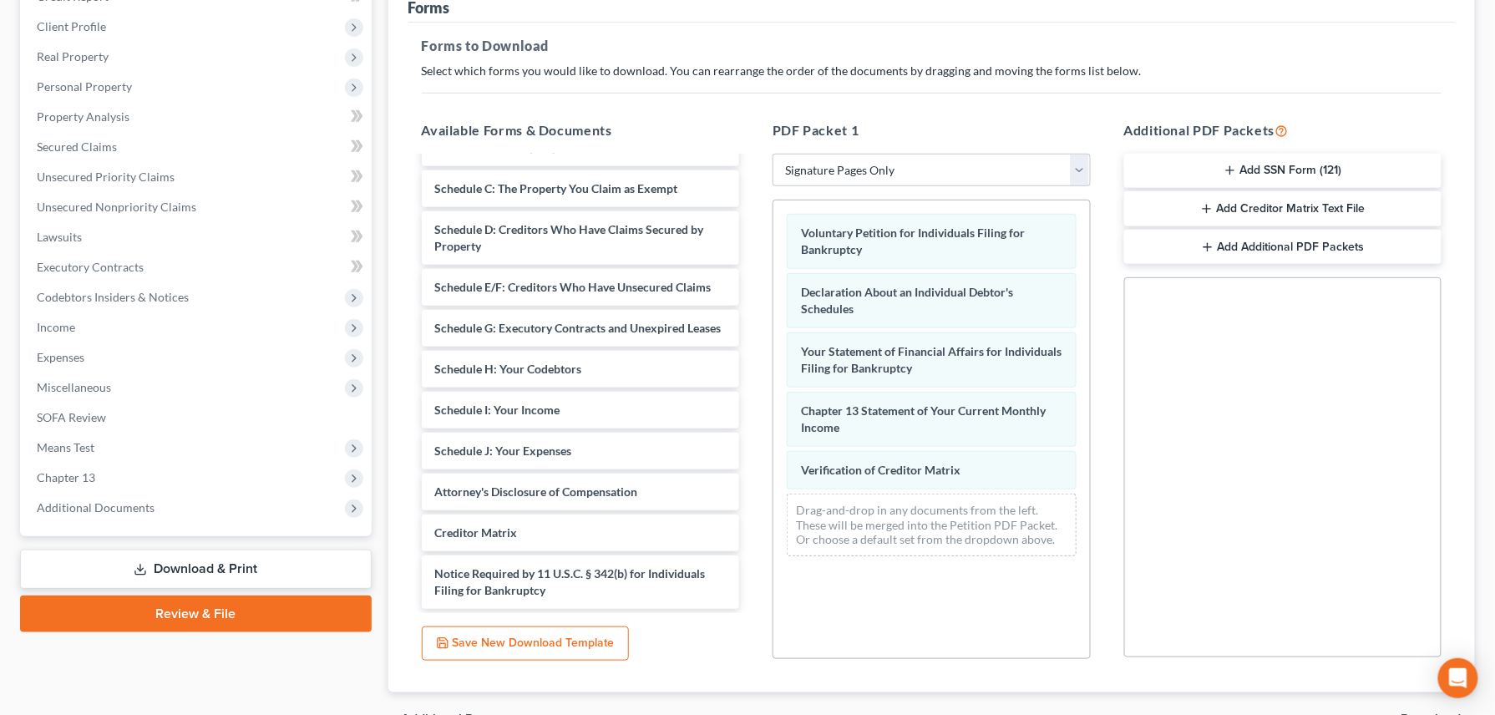
scroll to position [102, 0]
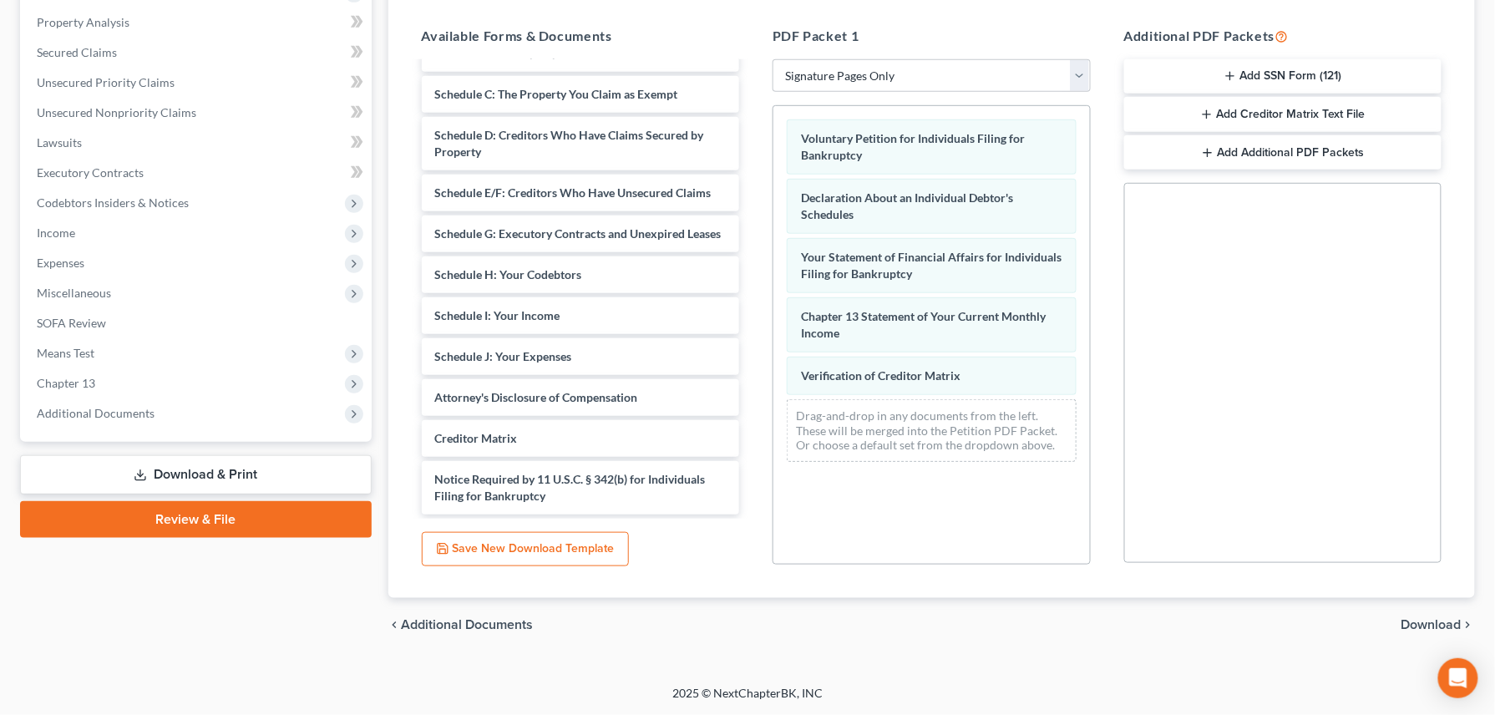
click at [1414, 628] on span "Download" at bounding box center [1431, 624] width 60 height 13
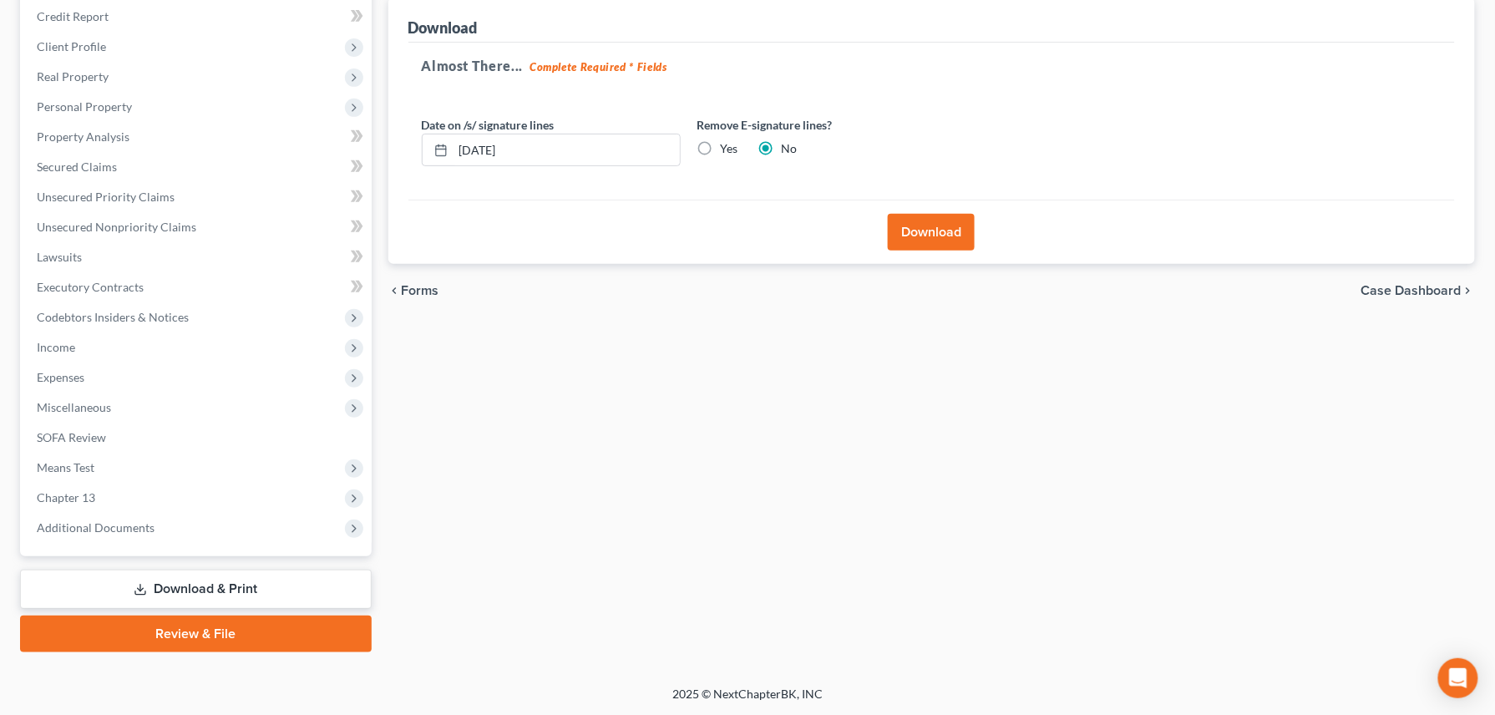
click at [721, 149] on label "Yes" at bounding box center [730, 148] width 18 height 17
click at [727, 149] on input "Yes" at bounding box center [732, 145] width 11 height 11
radio input "true"
radio input "false"
drag, startPoint x: 518, startPoint y: 149, endPoint x: 362, endPoint y: 154, distance: 156.2
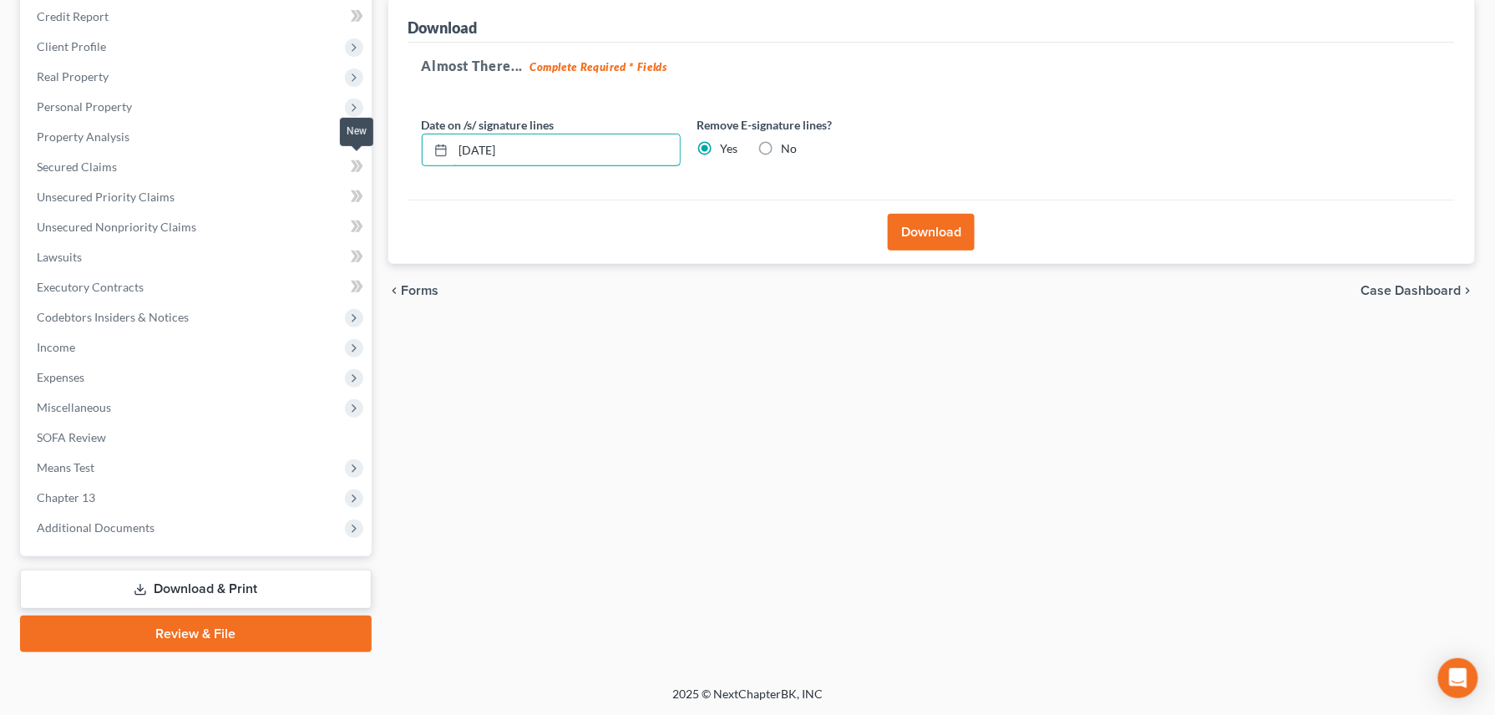
click at [362, 154] on div "Petition Navigation Case Dashboard Payments Invoices Payments Payments Credit R…" at bounding box center [747, 305] width 1471 height 694
click at [918, 228] on button "Download" at bounding box center [931, 232] width 87 height 37
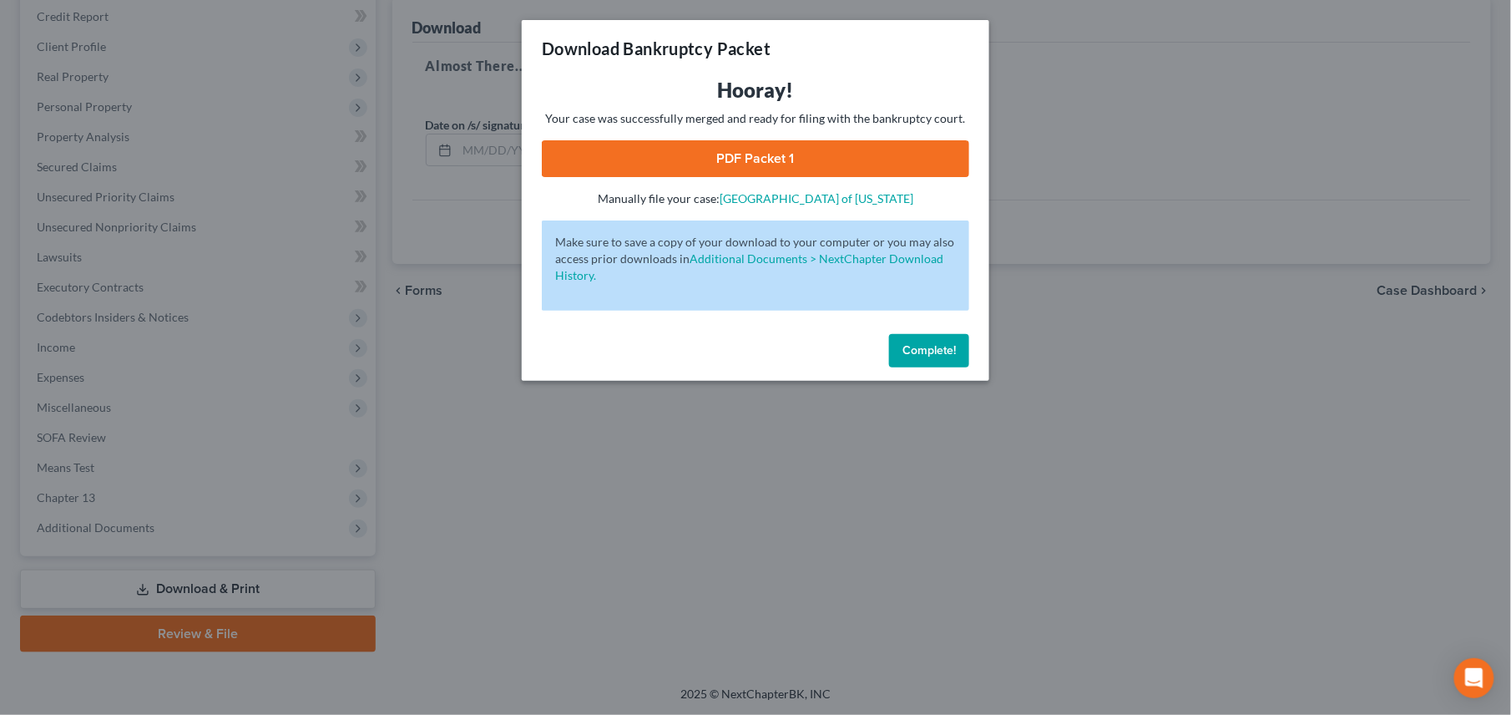
click at [772, 152] on link "PDF Packet 1" at bounding box center [756, 158] width 428 height 37
click at [899, 352] on button "Complete!" at bounding box center [929, 350] width 80 height 33
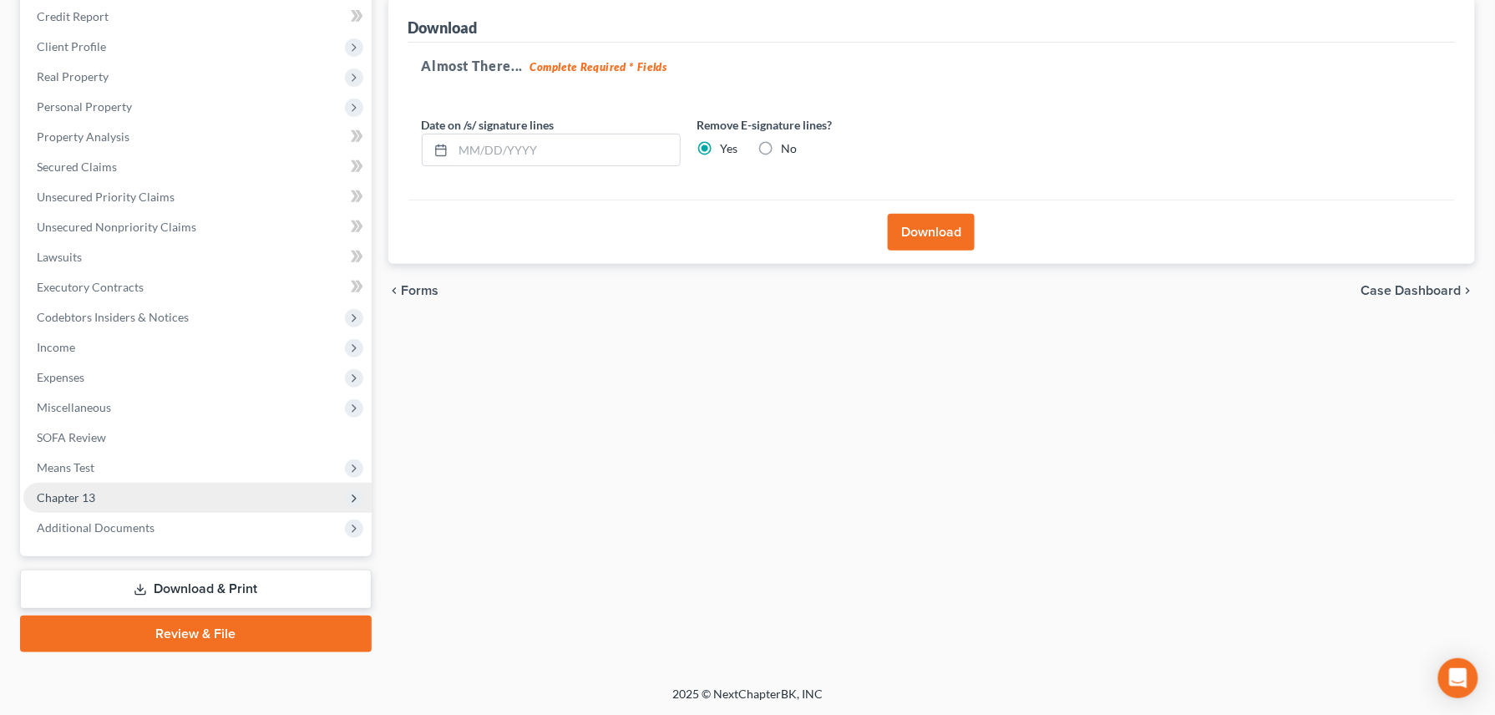
click at [81, 498] on span "Chapter 13" at bounding box center [66, 497] width 58 height 14
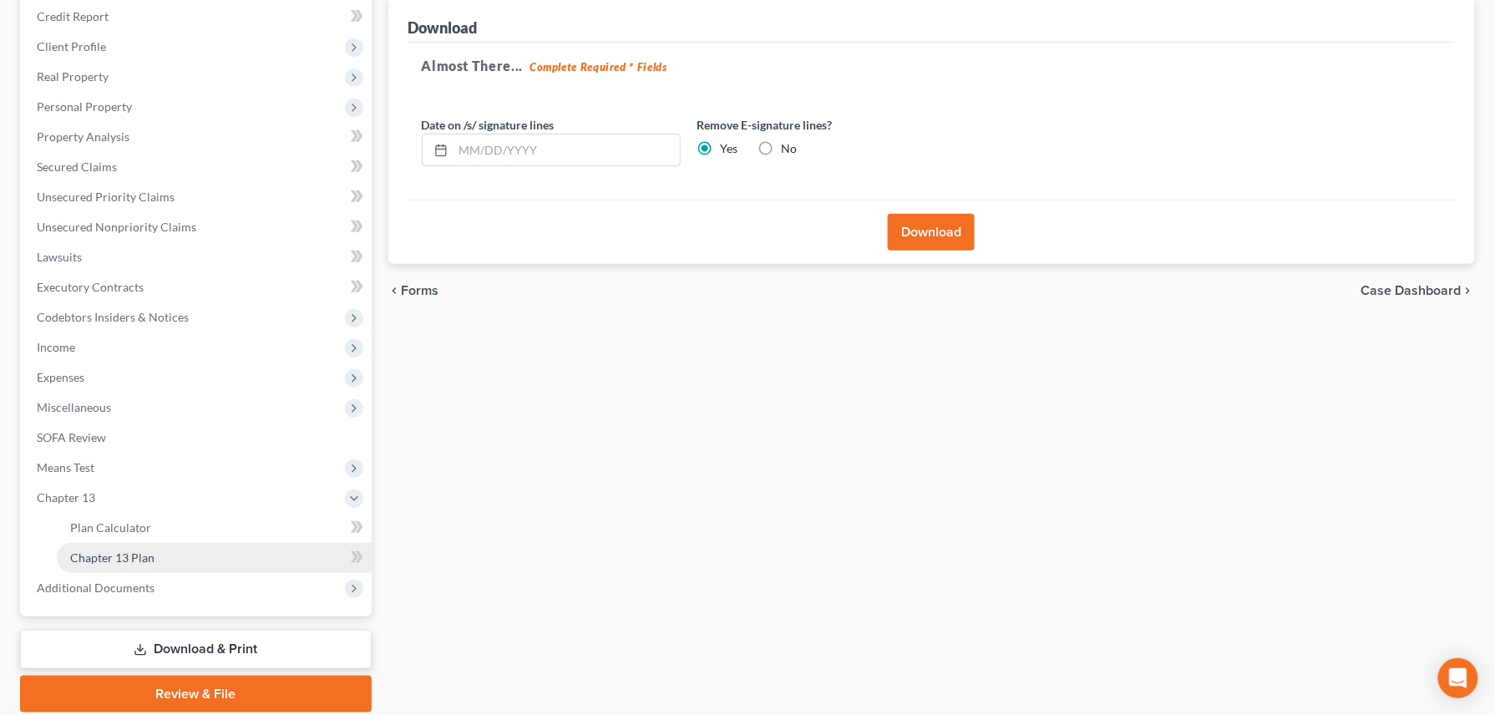
click at [118, 561] on span "Chapter 13 Plan" at bounding box center [112, 557] width 84 height 14
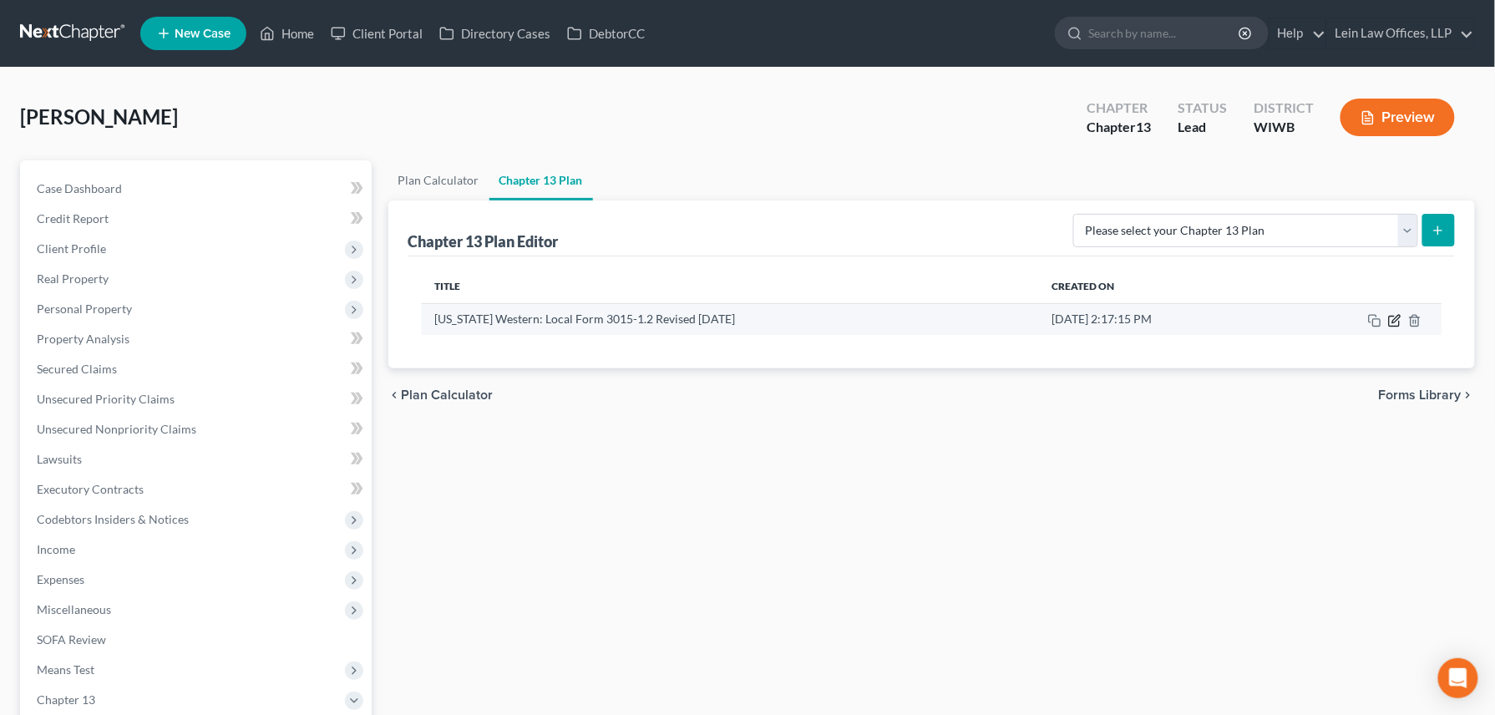
click at [1394, 324] on icon "button" at bounding box center [1394, 320] width 13 height 13
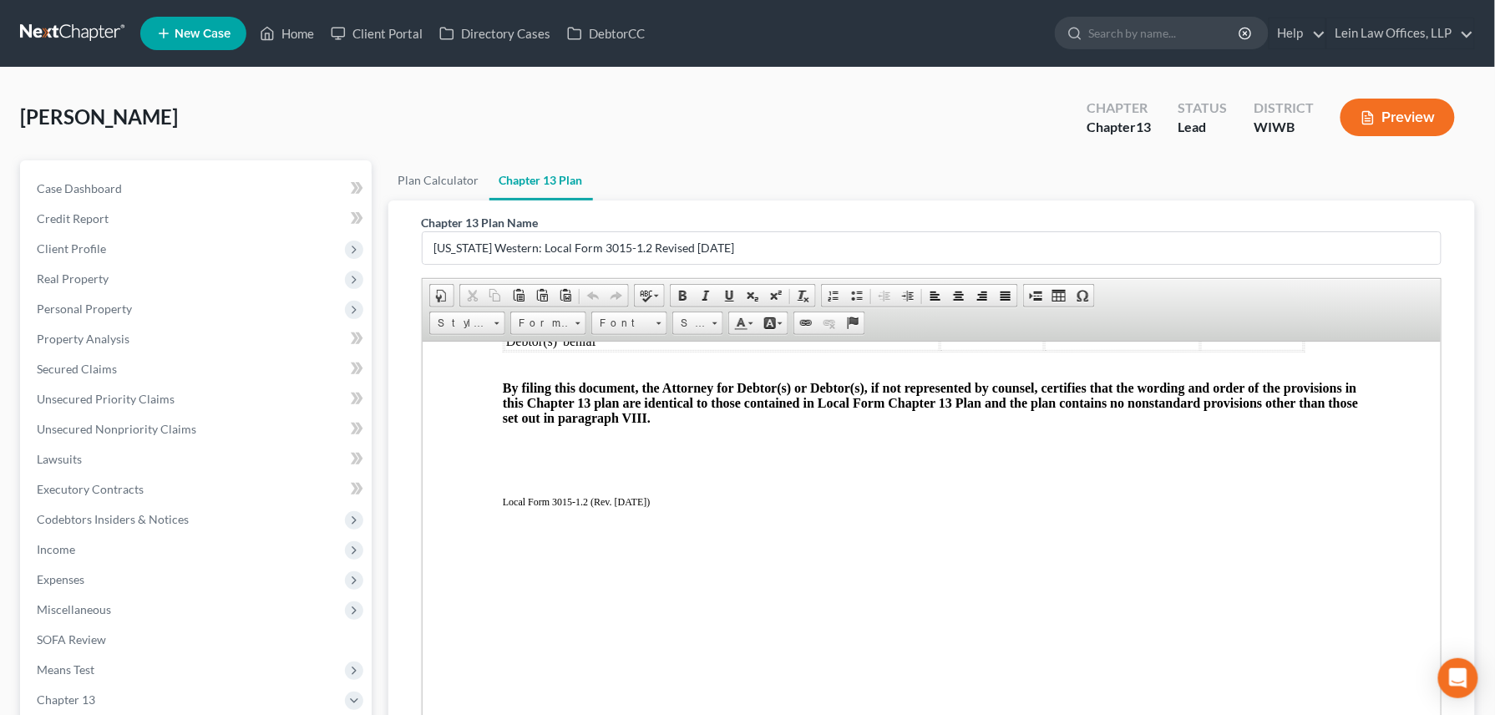
scroll to position [3542, 0]
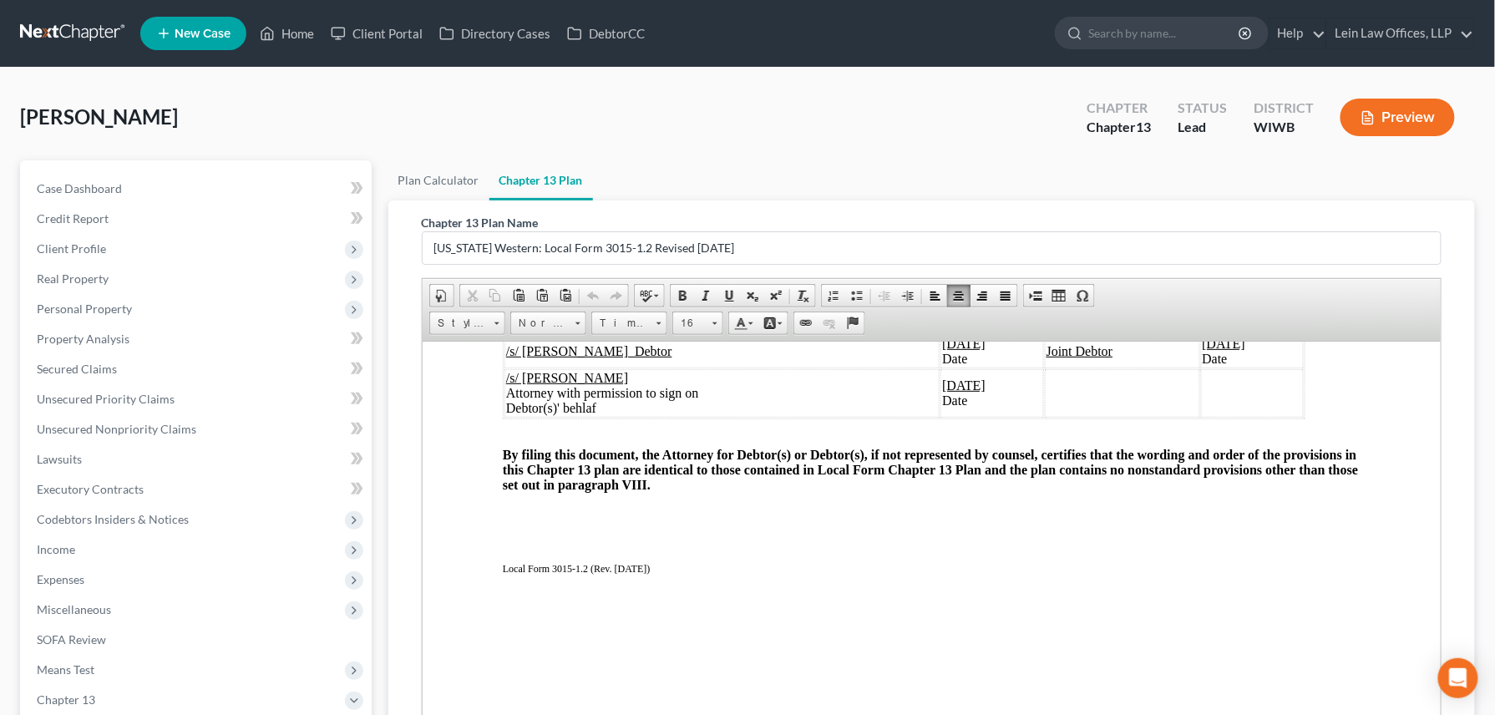
drag, startPoint x: 662, startPoint y: 591, endPoint x: 505, endPoint y: 589, distance: 157.0
click at [505, 367] on td "/s/ Kathy Kay Colon Debtor" at bounding box center [720, 350] width 435 height 33
drag, startPoint x: 966, startPoint y: 583, endPoint x: 919, endPoint y: 586, distance: 46.9
click at [955, 350] on u "08/29/2025" at bounding box center [976, 343] width 43 height 14
drag, startPoint x: 909, startPoint y: 583, endPoint x: 918, endPoint y: 581, distance: 8.5
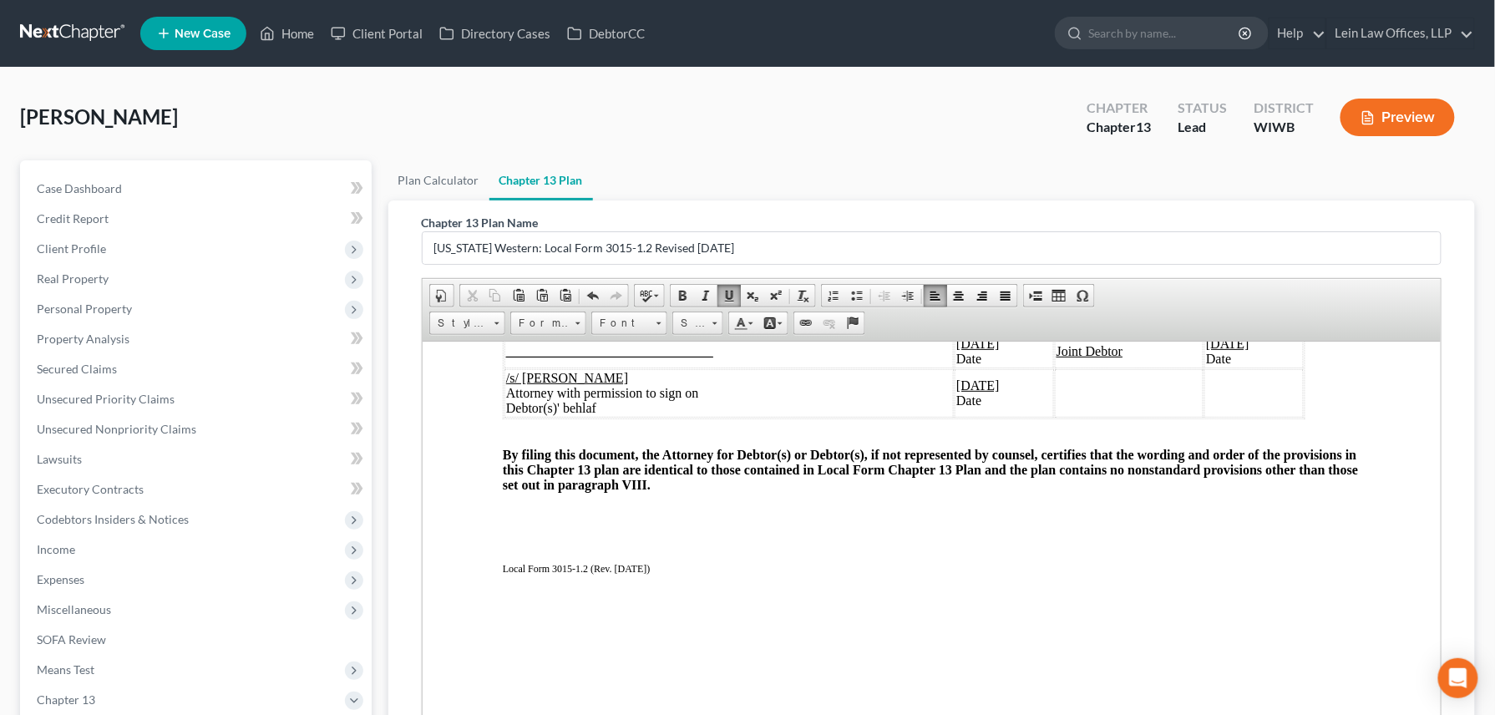
click at [955, 350] on u "08/29/2025" at bounding box center [976, 343] width 43 height 14
drag, startPoint x: 1059, startPoint y: 595, endPoint x: 1182, endPoint y: 600, distance: 123.7
click at [1182, 367] on td "Joint Debtor" at bounding box center [1150, 350] width 129 height 33
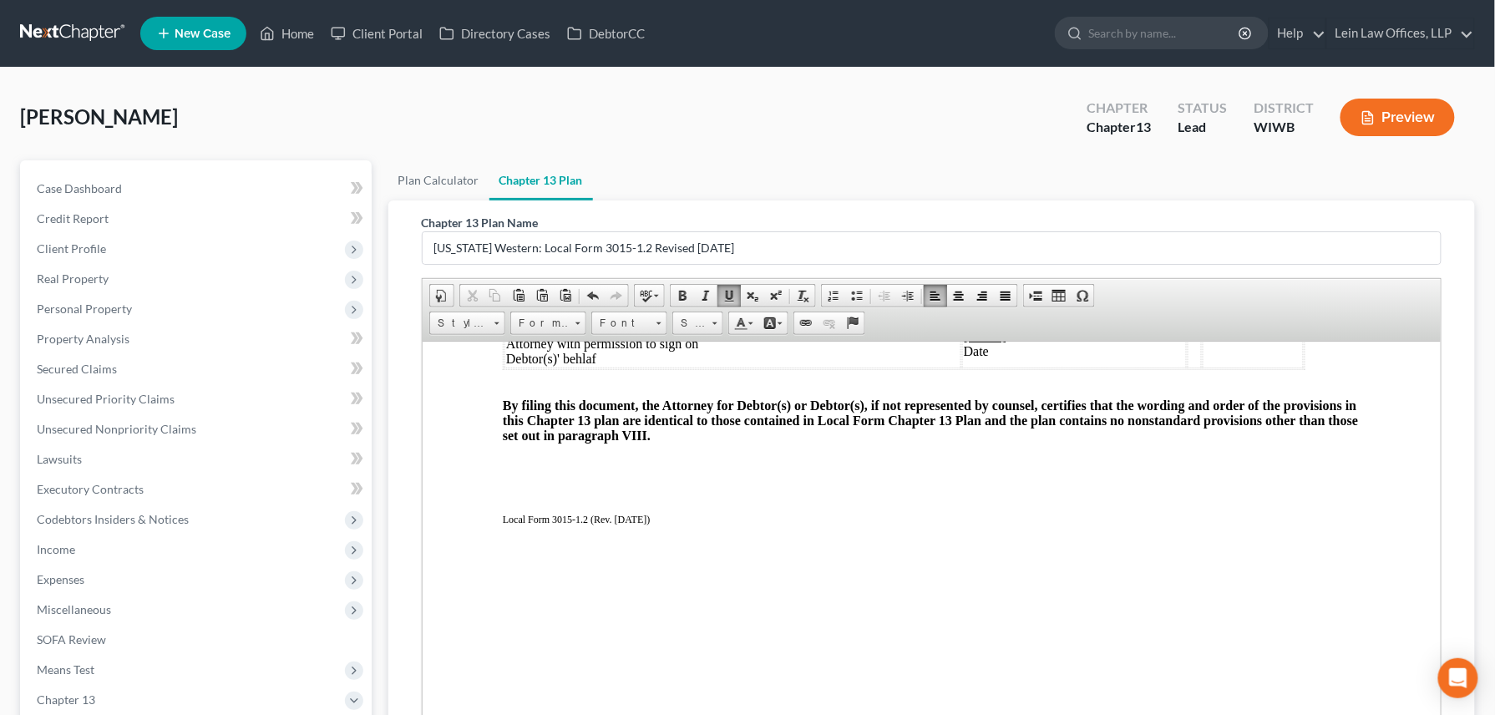
scroll to position [3765, 0]
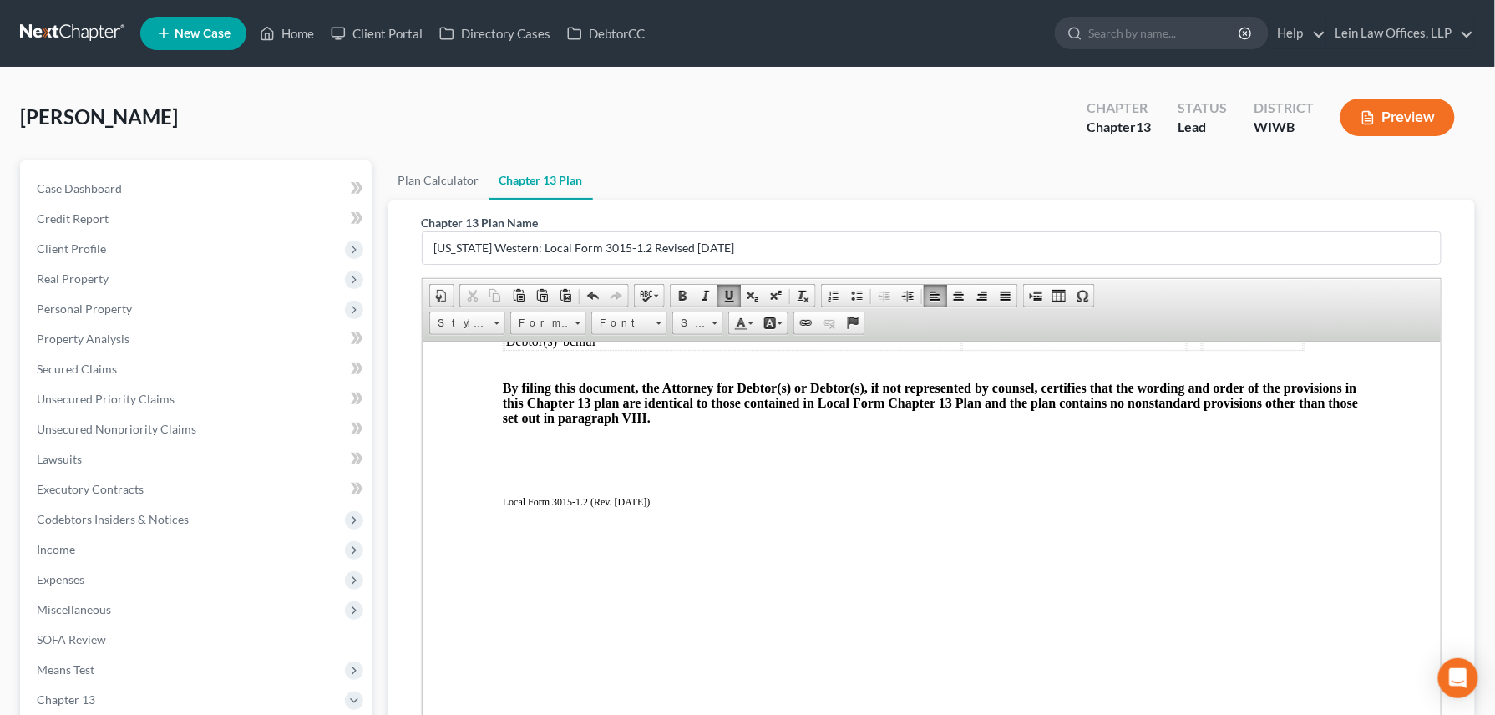
drag, startPoint x: 1173, startPoint y: 366, endPoint x: 1239, endPoint y: 382, distance: 68.0
click at [1239, 301] on td "08/29/2025 Date" at bounding box center [1252, 283] width 101 height 33
click at [597, 350] on td "/s/ Matthew Lein Attorney with permission to sign on Debtor(s)' behlaf" at bounding box center [762, 325] width 518 height 48
drag, startPoint x: 1025, startPoint y: 407, endPoint x: 1086, endPoint y: 409, distance: 61.0
click at [1086, 350] on td "08/29/2025 Date" at bounding box center [1149, 325] width 255 height 48
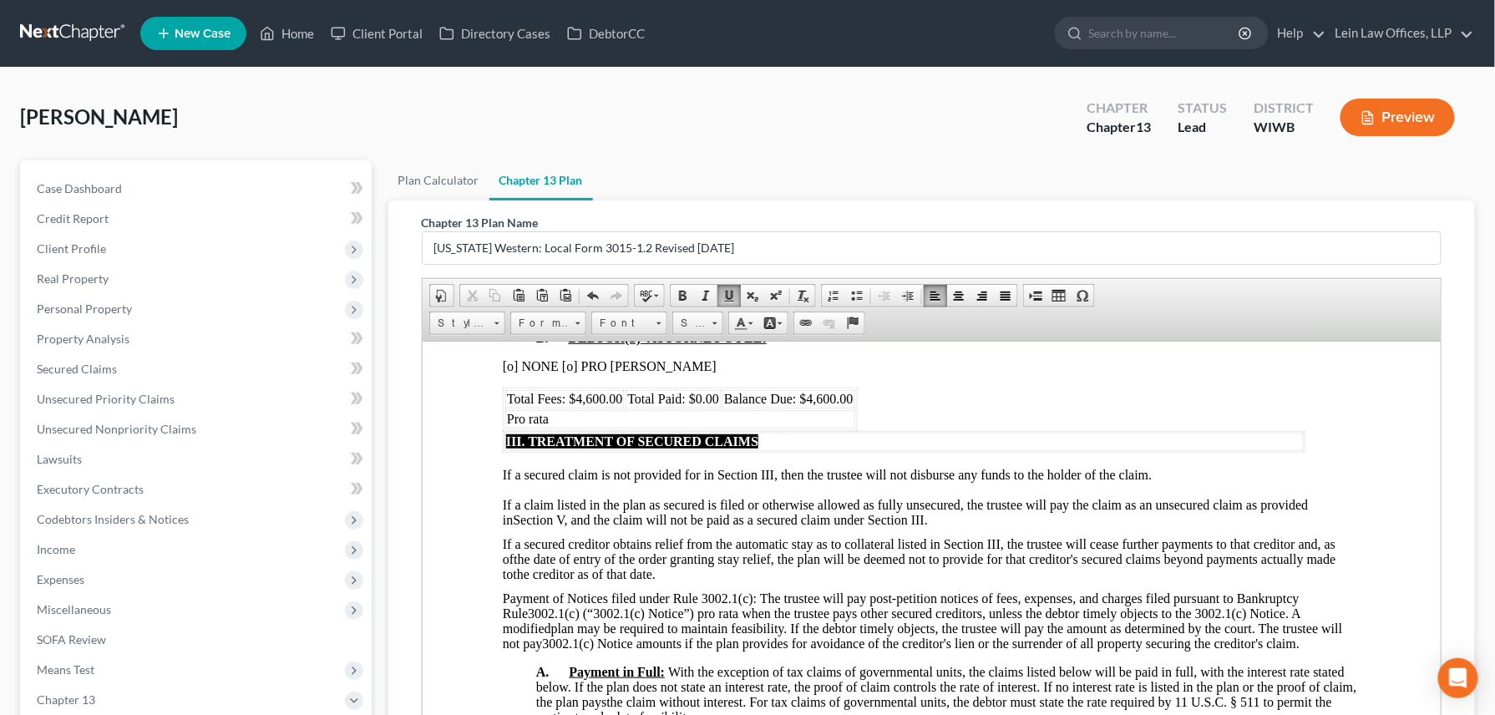
scroll to position [1224, 0]
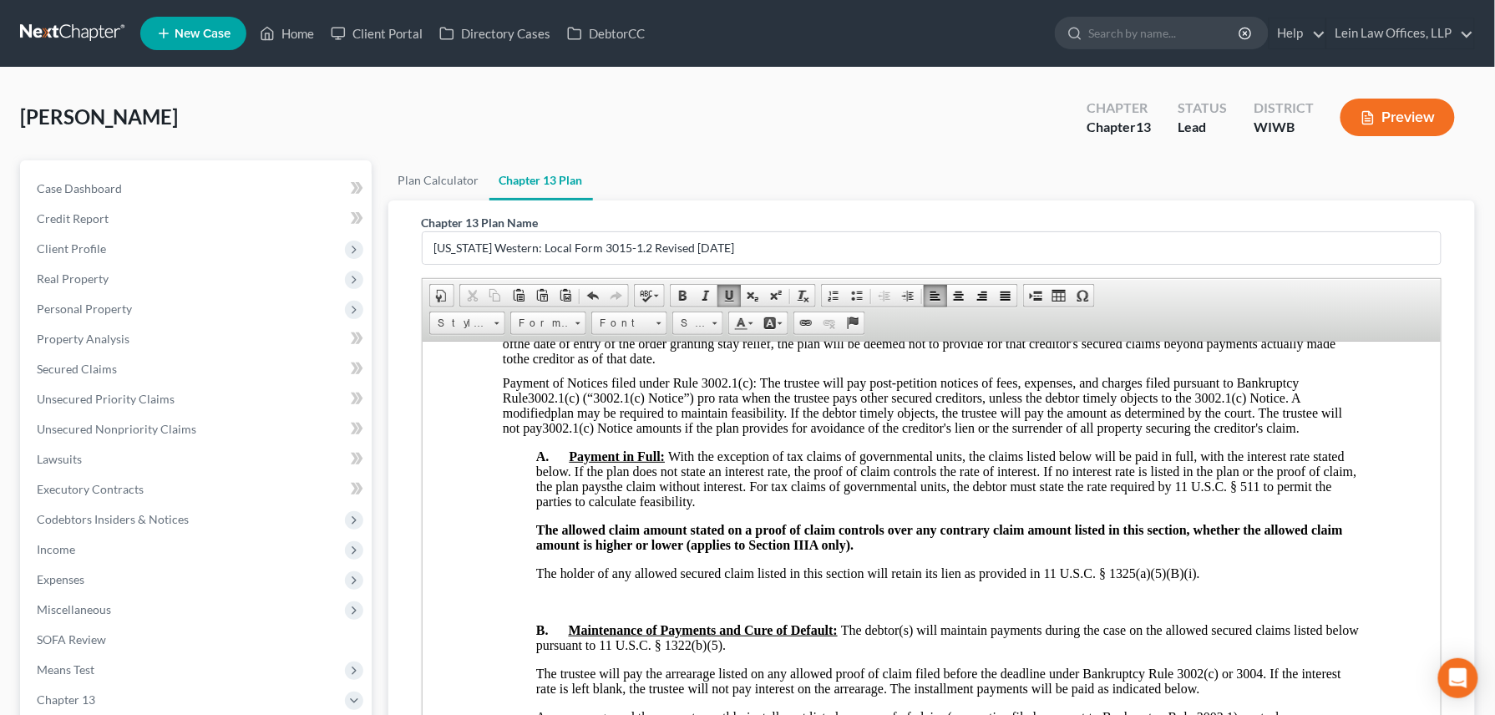
drag, startPoint x: 1493, startPoint y: 474, endPoint x: 1505, endPoint y: 524, distance: 51.4
click at [1495, 574] on html "Home New Case Client Portal Directory Cases DebtorCC Lein Law Offices, LLP cind…" at bounding box center [747, 489] width 1495 height 978
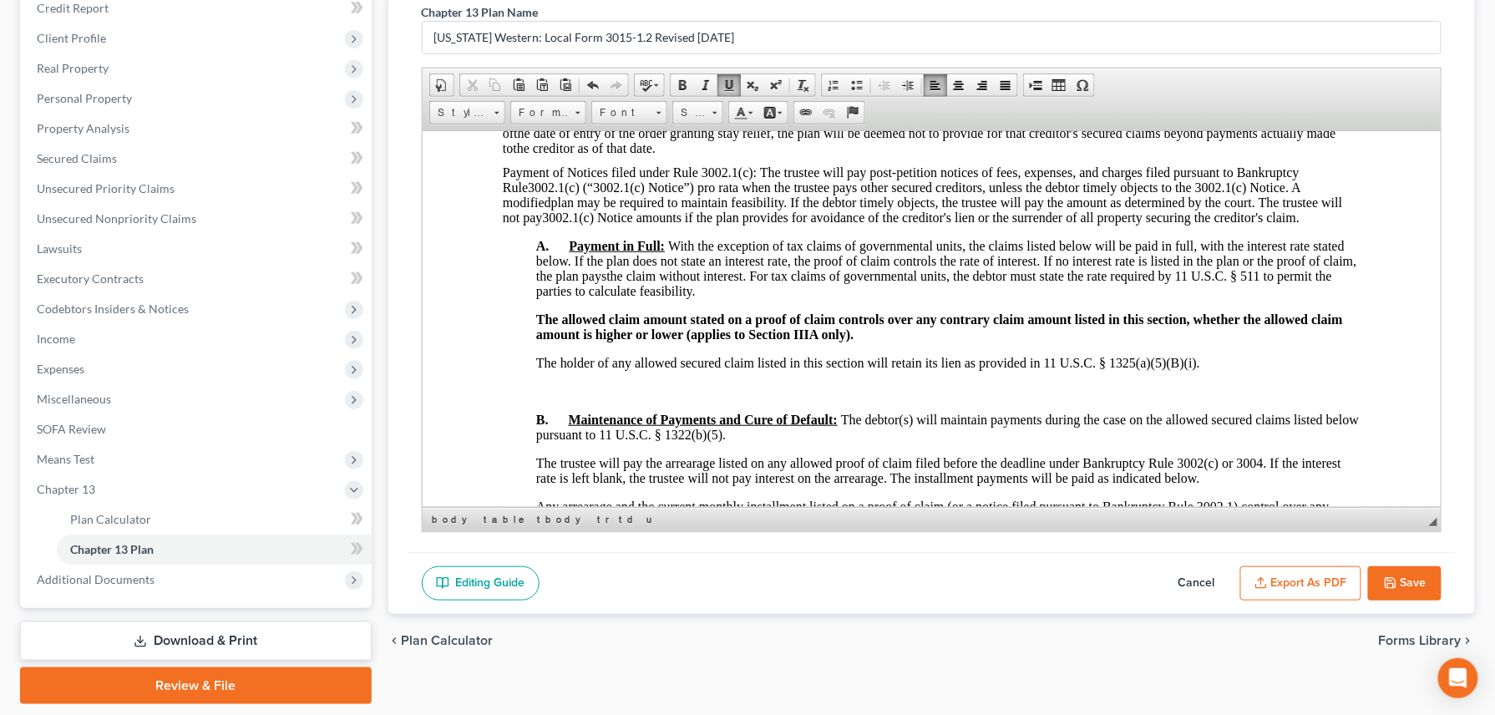
scroll to position [262, 0]
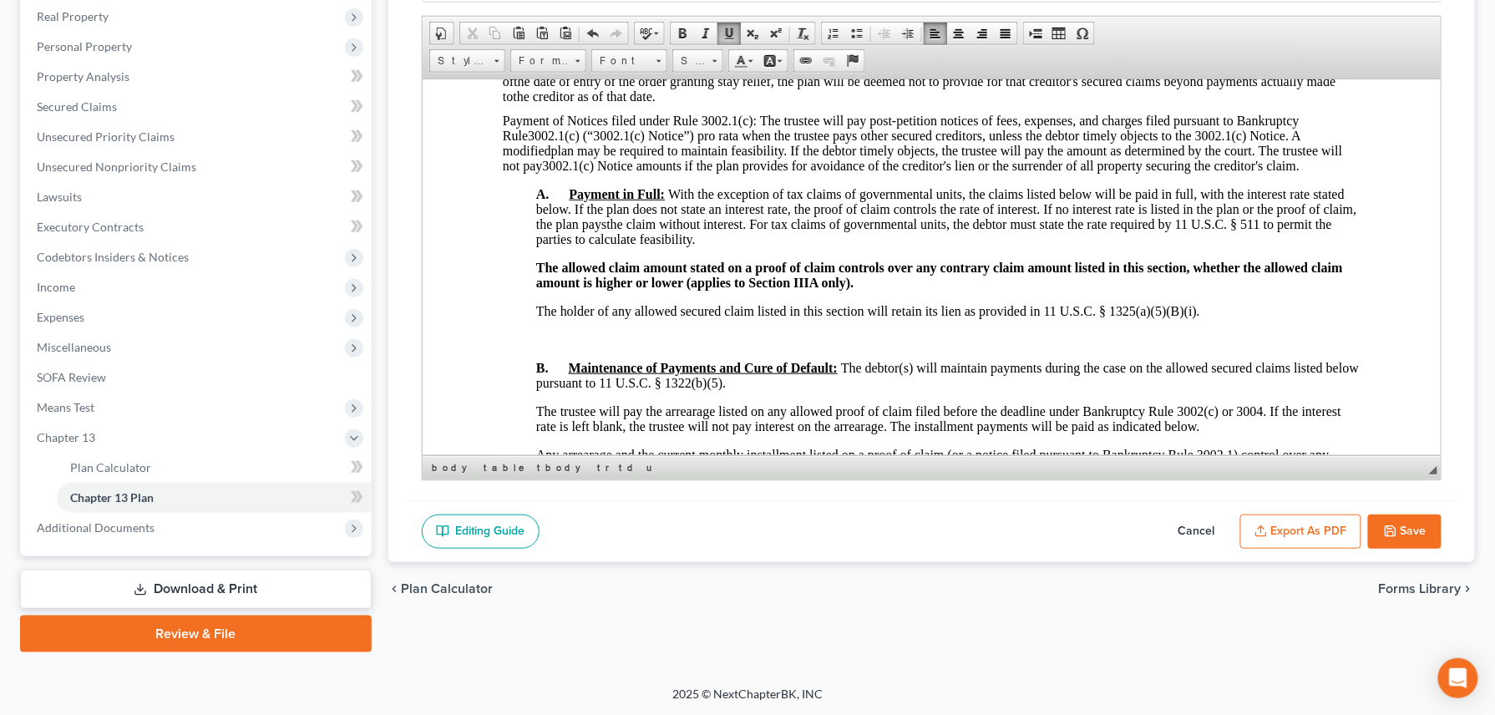
click at [1300, 549] on div "Editing Guide Cancel Export as PDF Save" at bounding box center [931, 531] width 1047 height 63
click at [1290, 533] on button "Export as PDF" at bounding box center [1300, 531] width 121 height 35
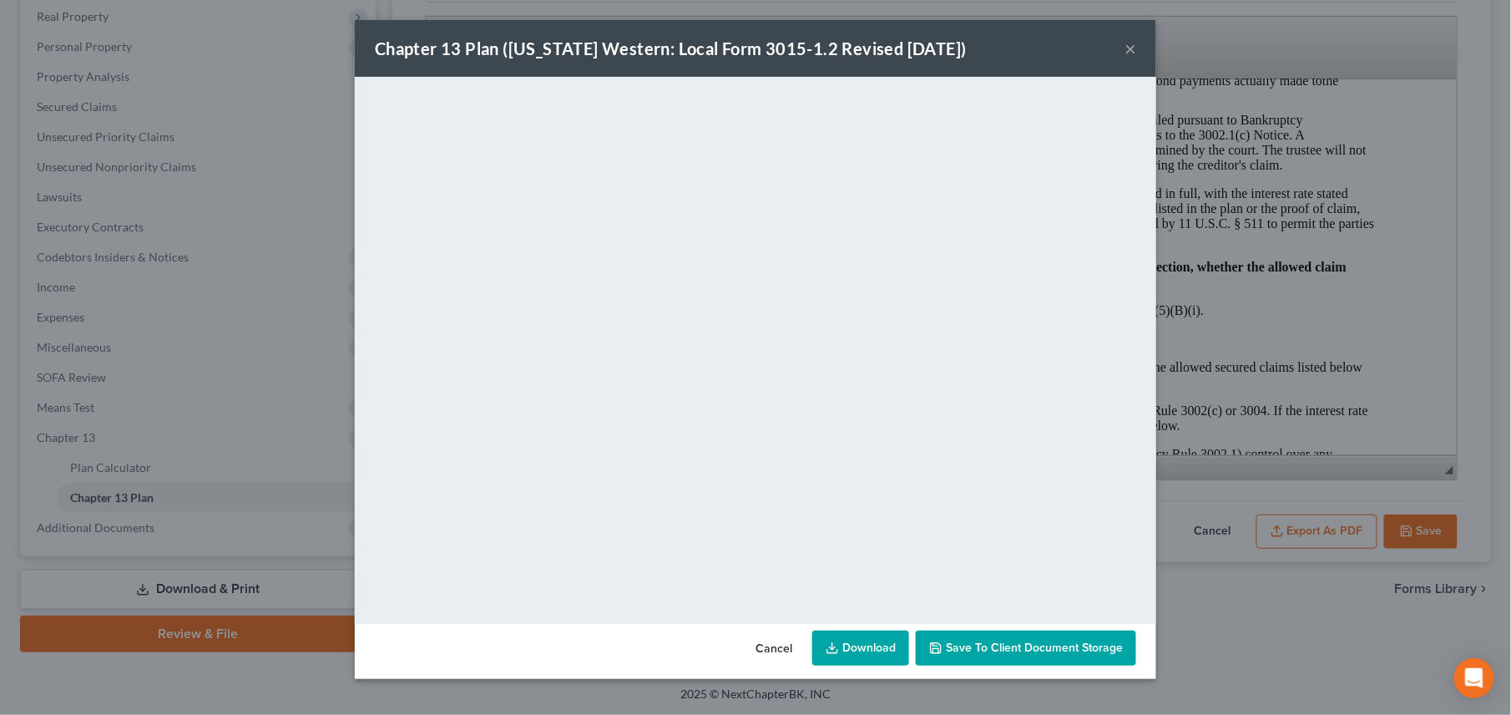
click at [883, 640] on link "Download" at bounding box center [860, 647] width 97 height 35
click at [1136, 43] on button "×" at bounding box center [1131, 48] width 12 height 20
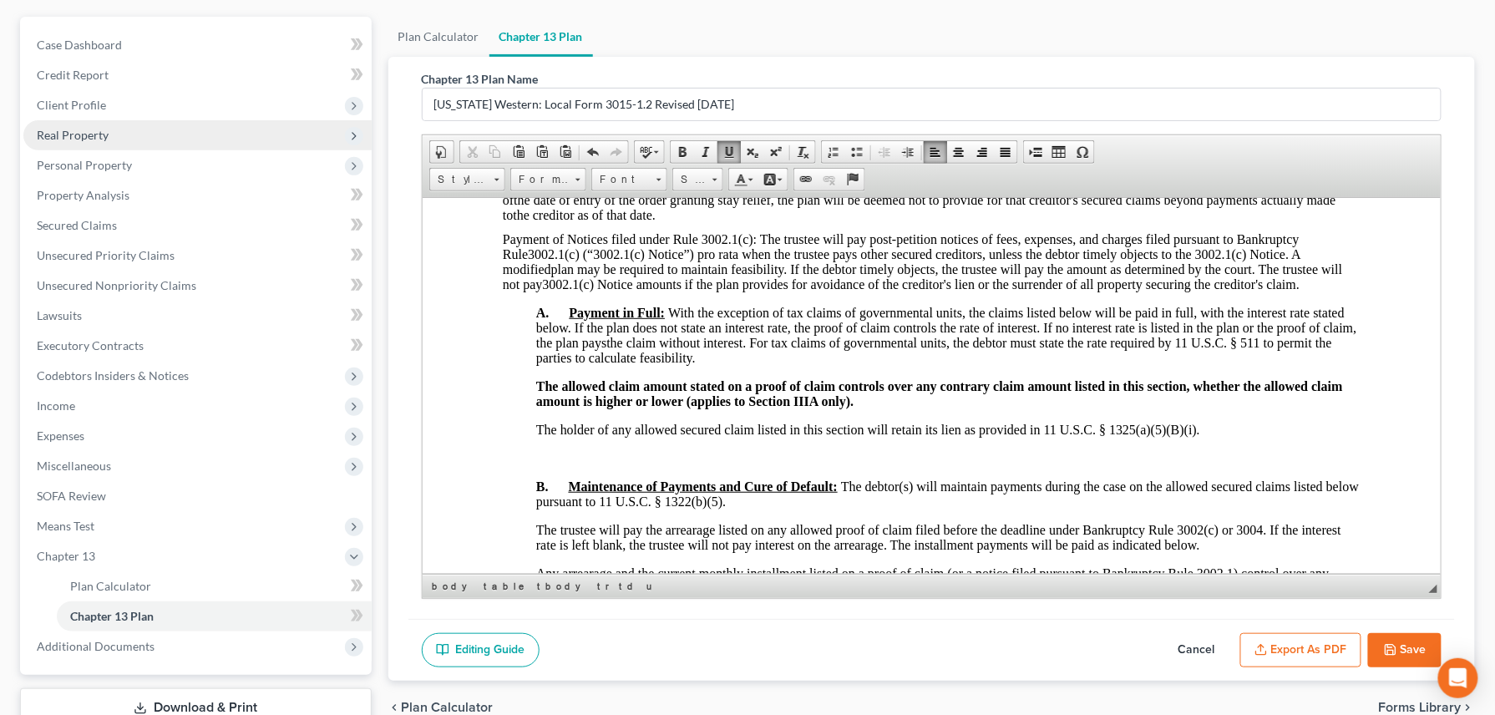
scroll to position [0, 0]
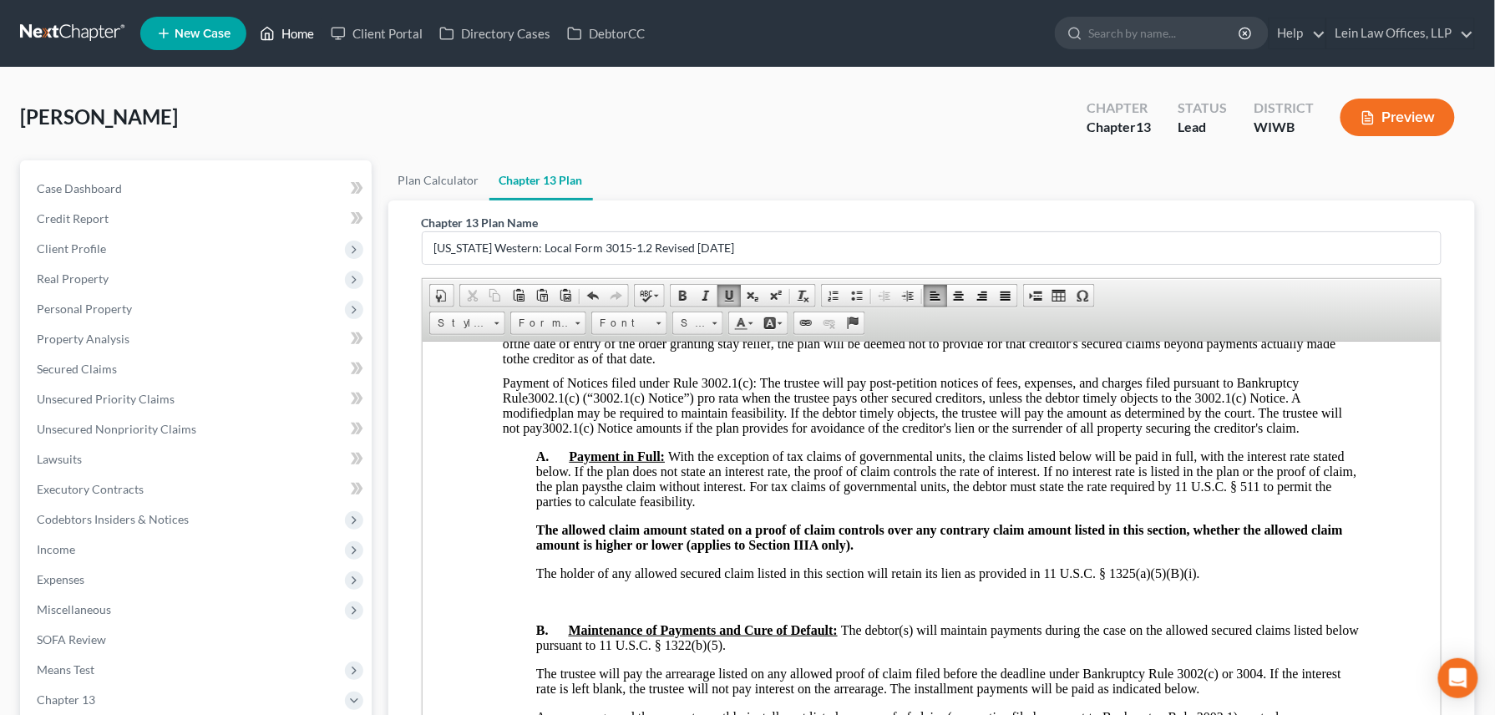
click at [306, 38] on link "Home" at bounding box center [286, 33] width 71 height 30
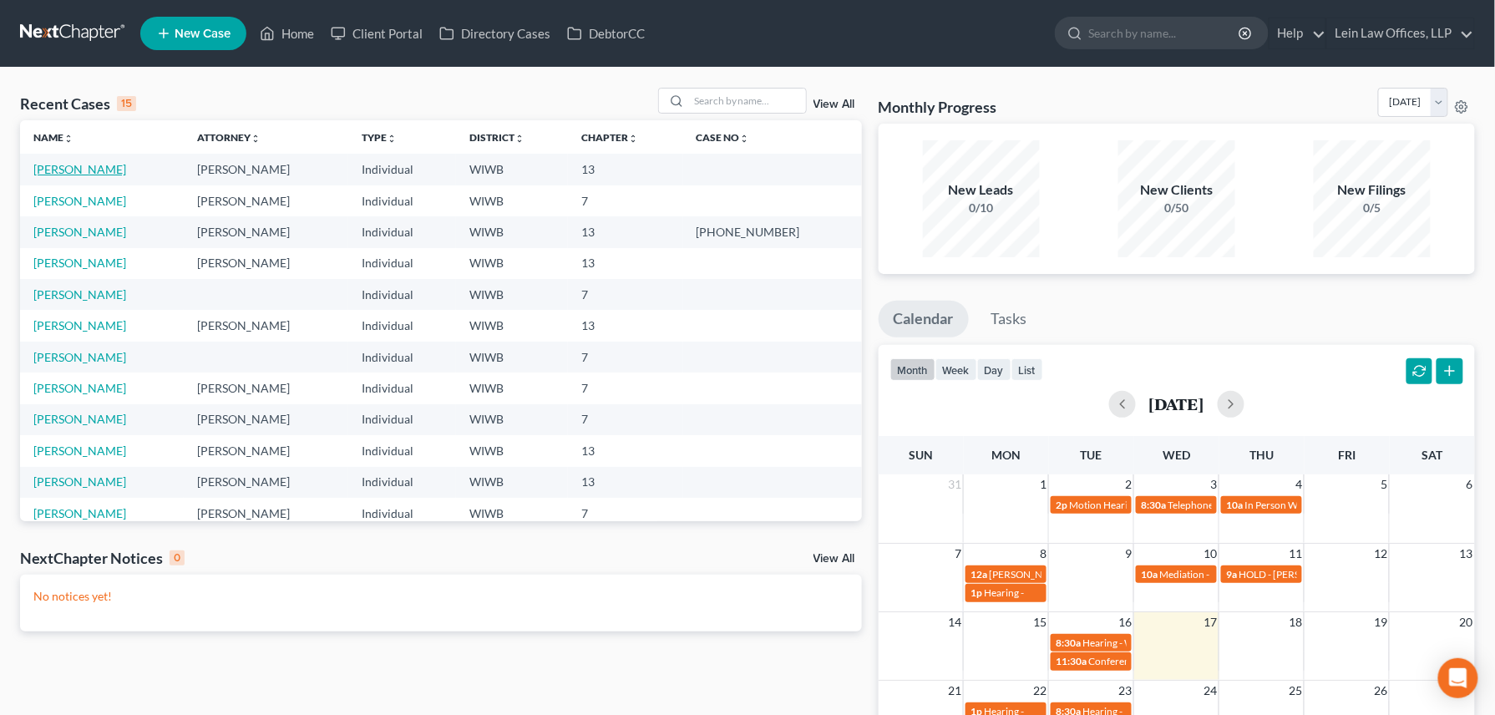
click at [74, 174] on link "[PERSON_NAME]" at bounding box center [79, 169] width 93 height 14
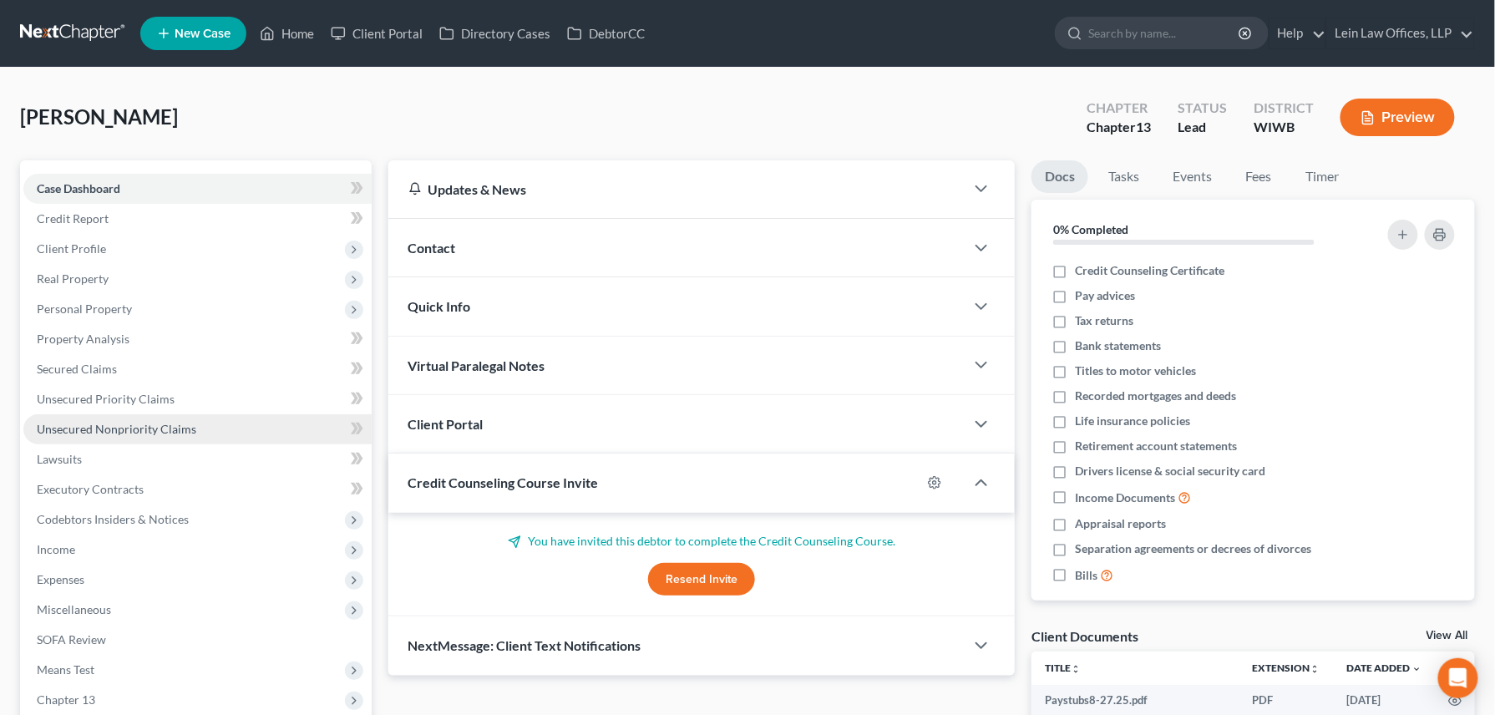
click at [107, 425] on span "Unsecured Nonpriority Claims" at bounding box center [116, 429] width 159 height 14
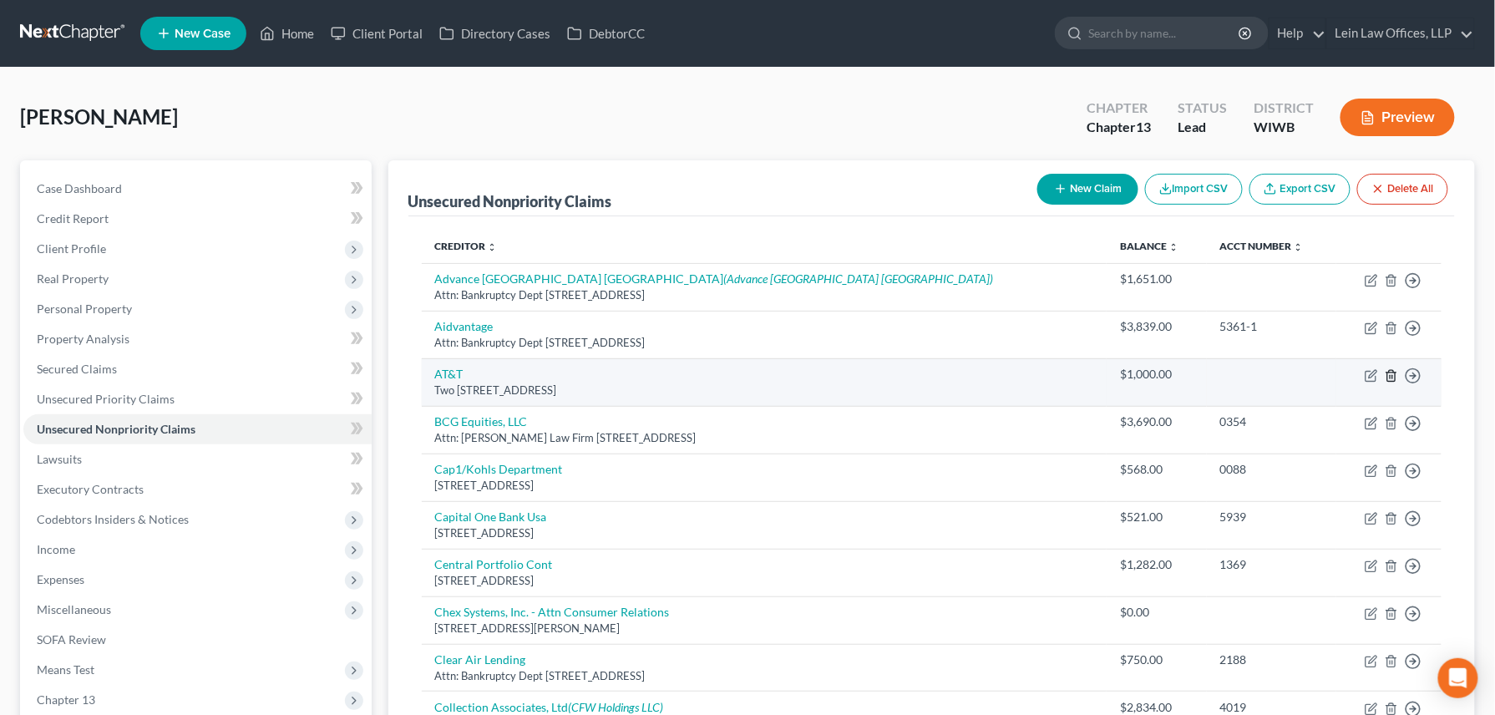
click at [1393, 379] on icon "button" at bounding box center [1390, 375] width 13 height 13
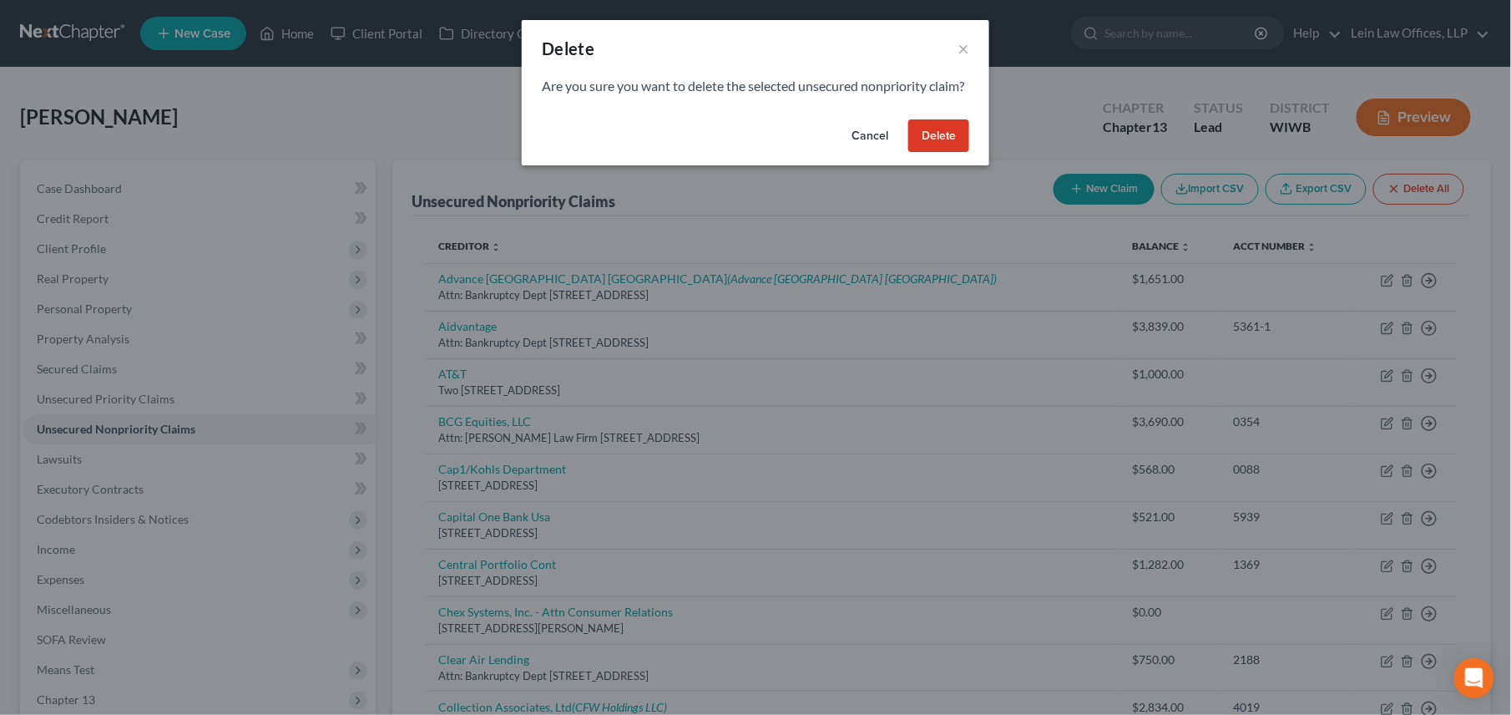
click at [936, 153] on button "Delete" at bounding box center [938, 135] width 61 height 33
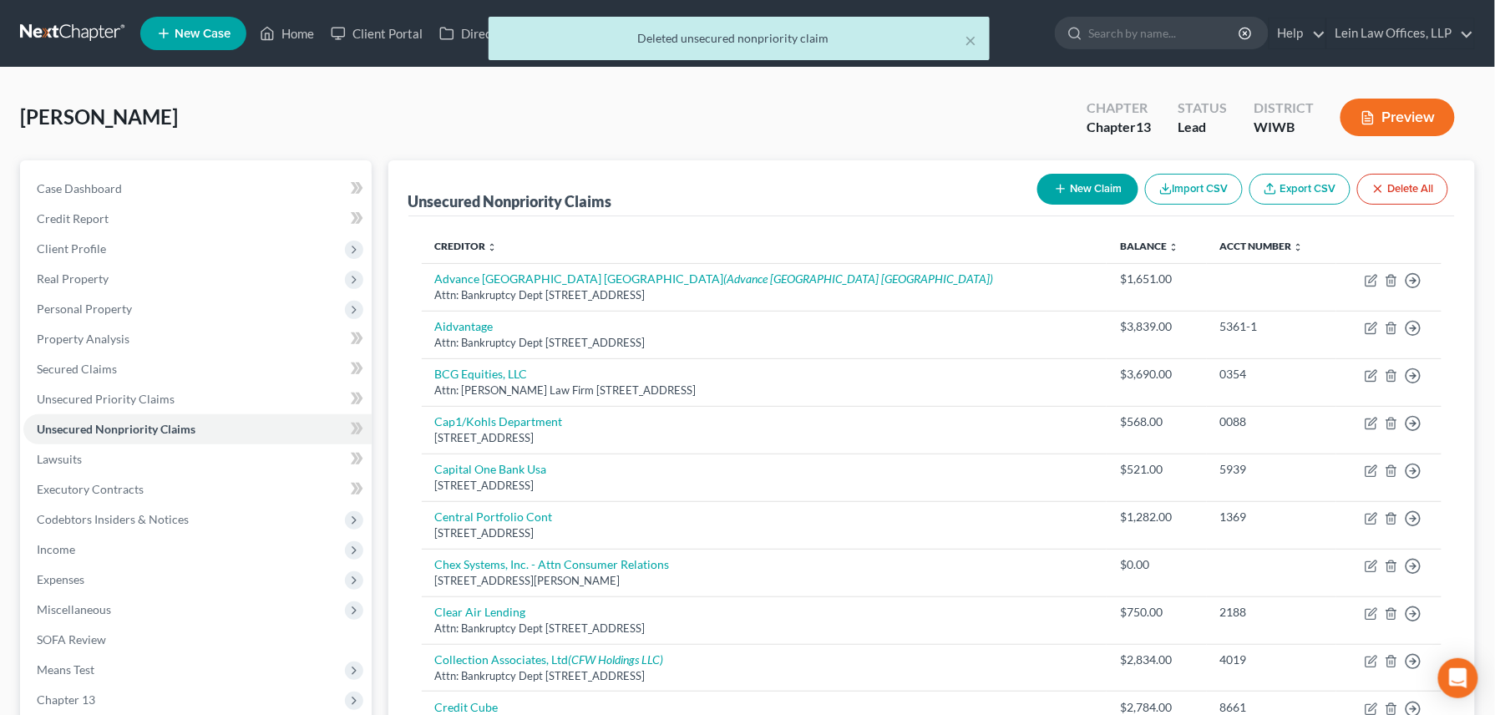
click at [309, 31] on div "× Deleted unsecured nonpriority claim" at bounding box center [739, 43] width 1495 height 52
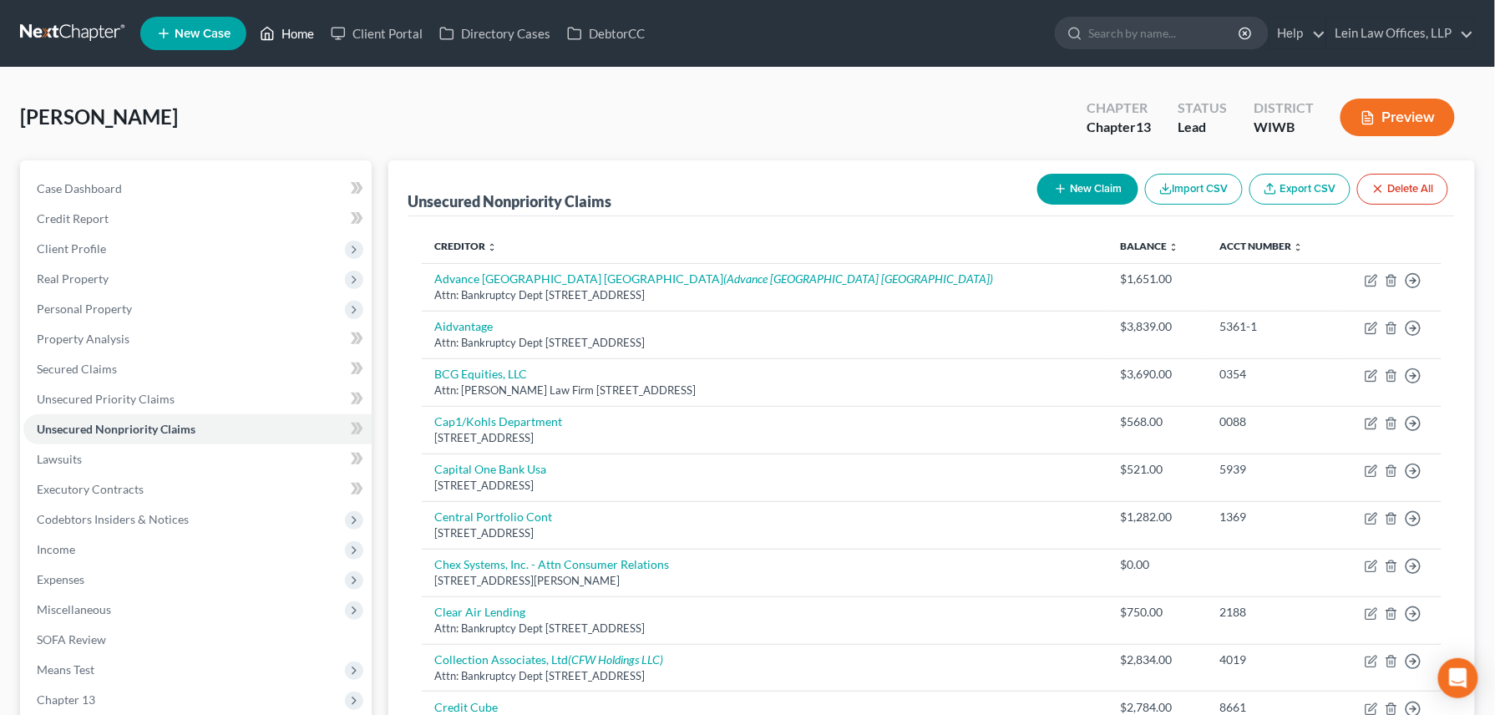
click at [282, 33] on link "Home" at bounding box center [286, 33] width 71 height 30
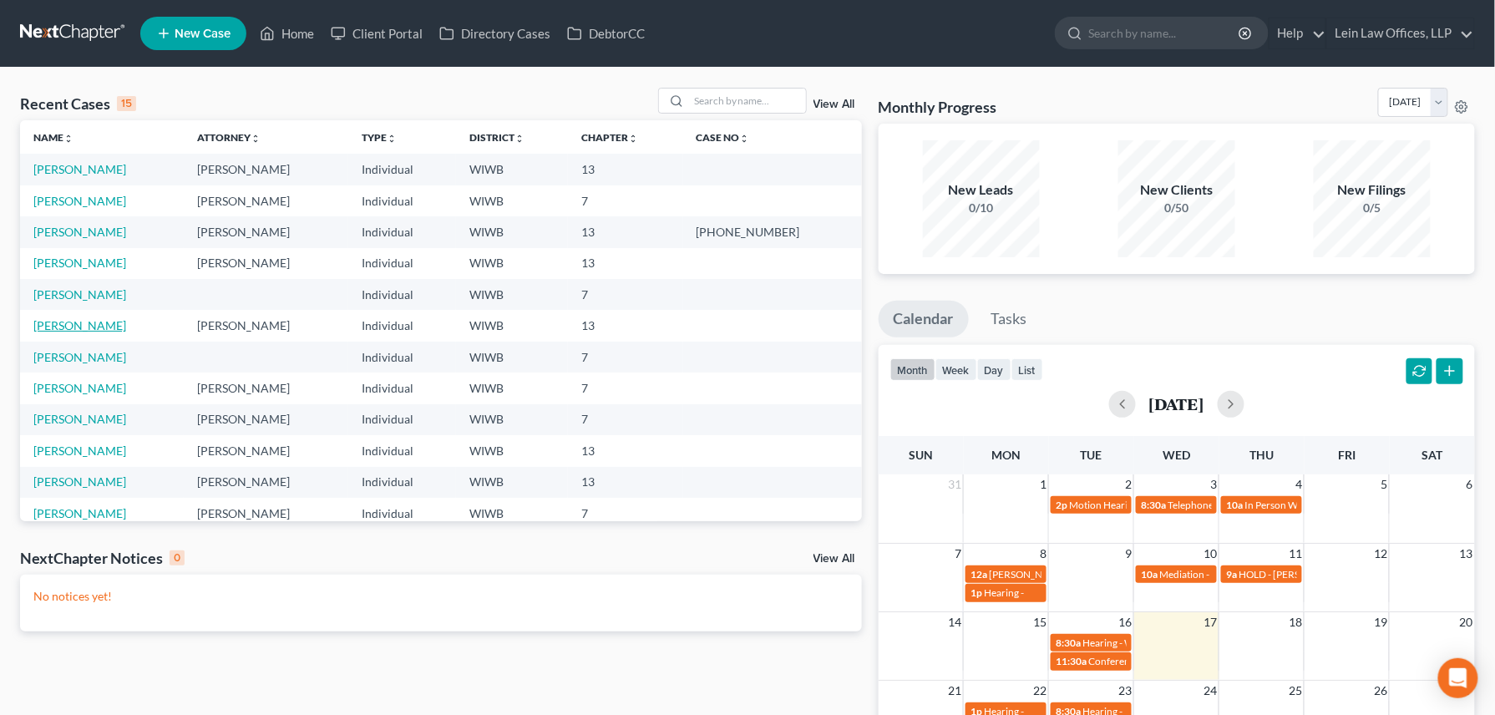
click at [78, 331] on link "[PERSON_NAME]" at bounding box center [79, 325] width 93 height 14
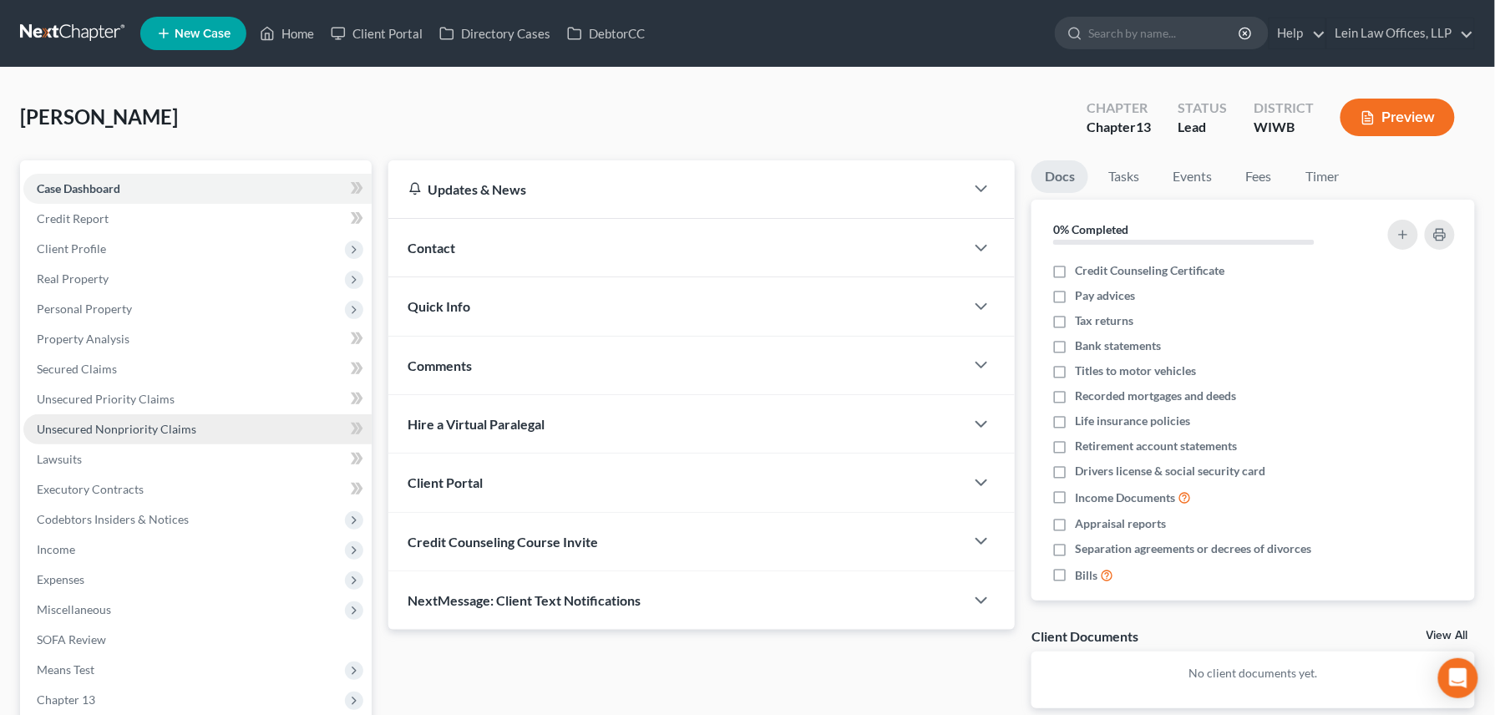
click at [111, 431] on span "Unsecured Nonpriority Claims" at bounding box center [116, 429] width 159 height 14
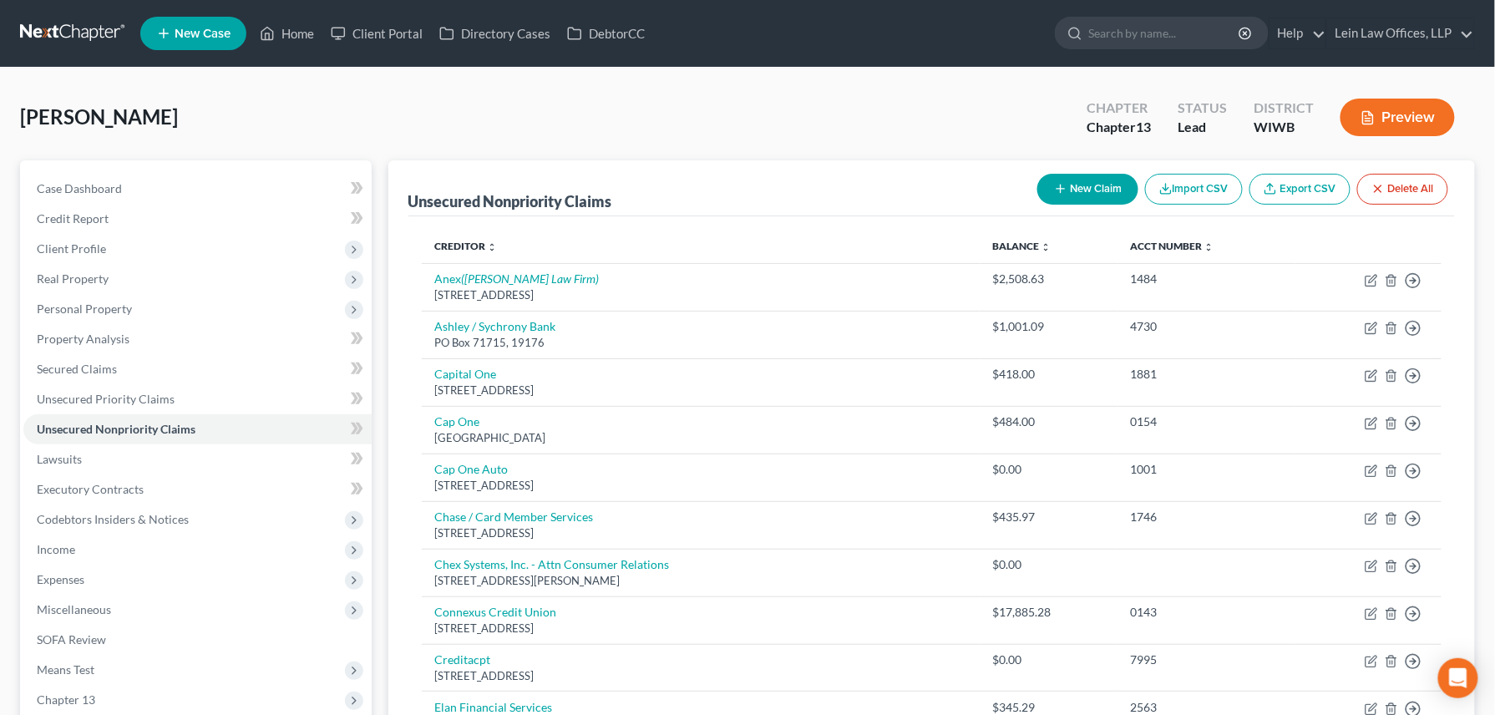
click at [1090, 187] on button "New Claim" at bounding box center [1087, 189] width 101 height 31
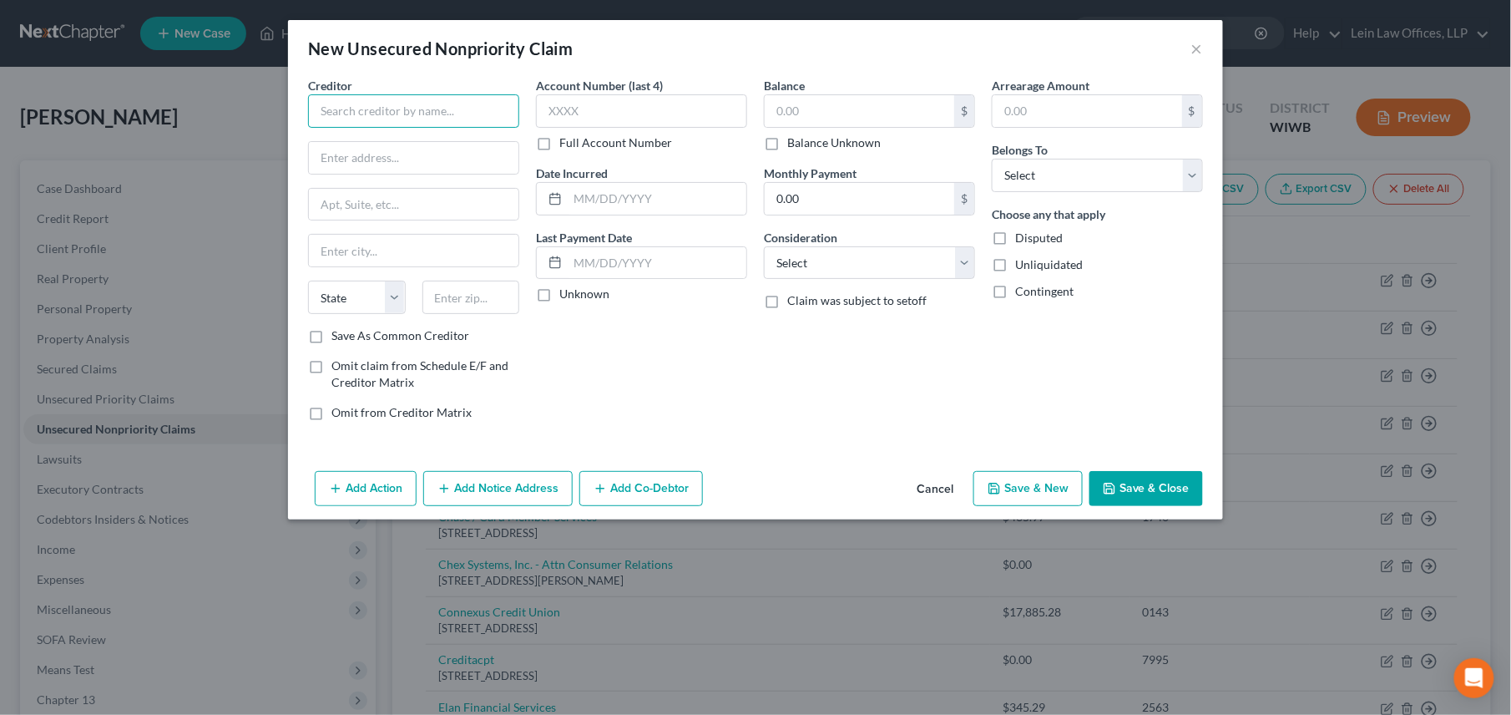
click at [389, 119] on input "text" at bounding box center [413, 110] width 211 height 33
click at [367, 149] on div "Two 5565 Glenridge, Atlanta, GA 30342" at bounding box center [408, 156] width 174 height 14
type input "AT&T"
type input "Two 5565 Glenridge"
type input "Atlanta"
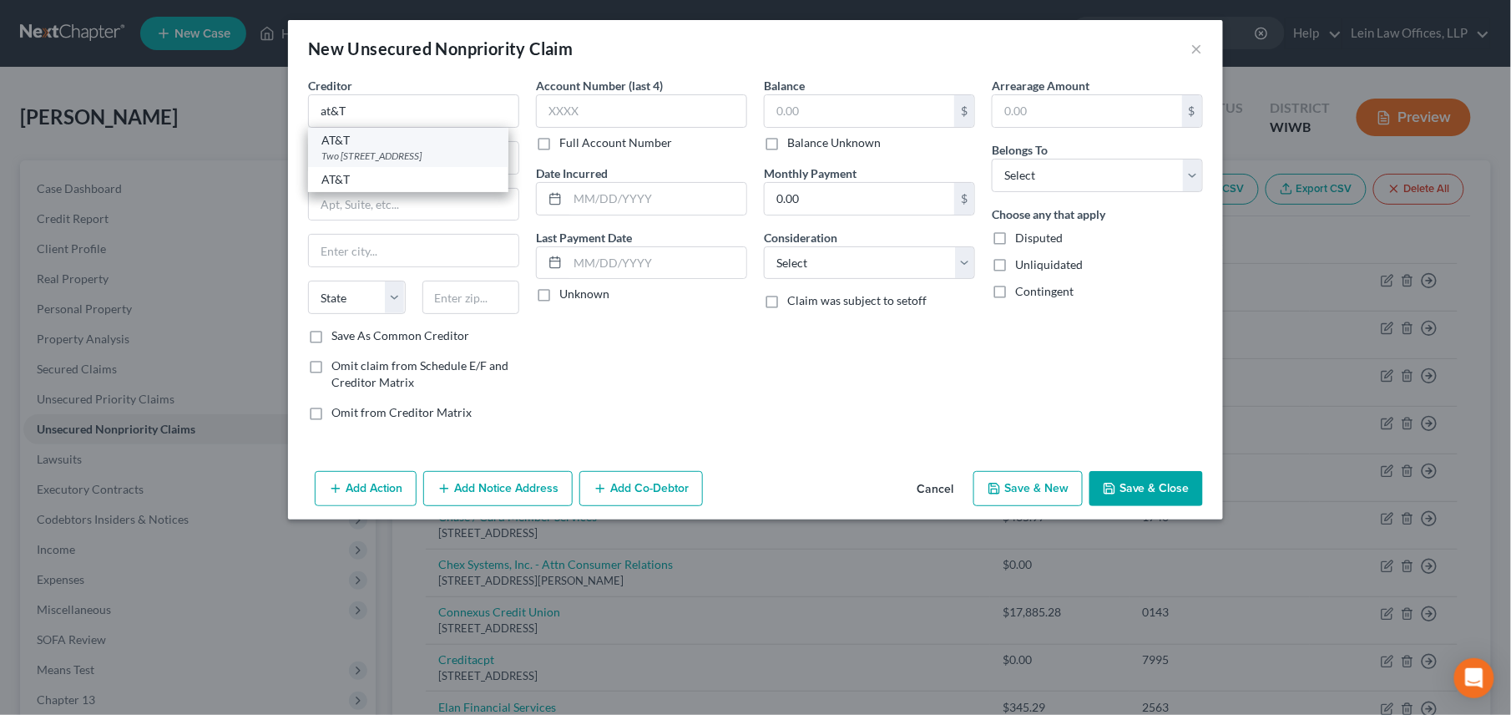
select select "10"
type input "30342"
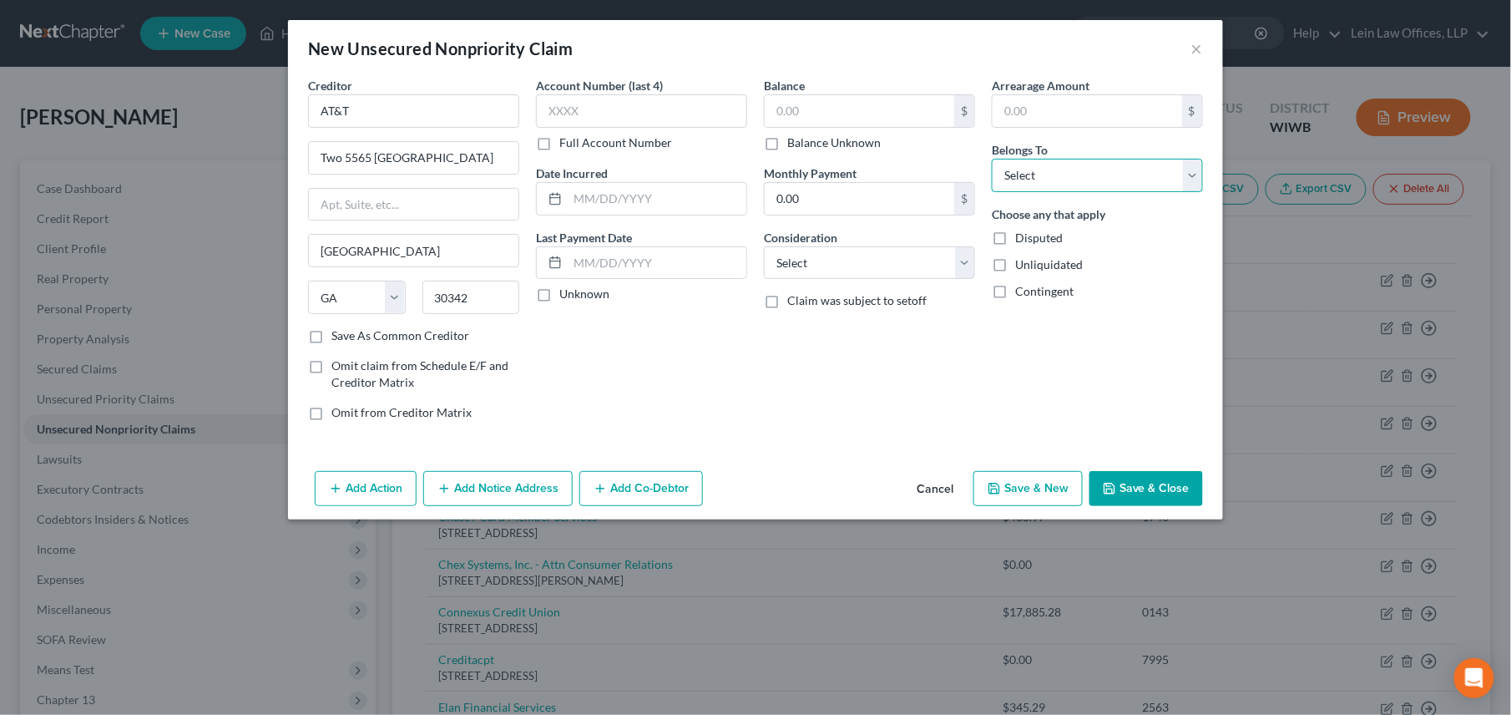
click at [1190, 184] on select "Select Debtor 1 Only Debtor 2 Only Debtor 1 And Debtor 2 Only At Least One Of T…" at bounding box center [1097, 175] width 211 height 33
select select "0"
click at [992, 159] on select "Select Debtor 1 Only Debtor 2 Only Debtor 1 And Debtor 2 Only At Least One Of T…" at bounding box center [1097, 175] width 211 height 33
click at [828, 112] on input "text" at bounding box center [860, 111] width 190 height 32
type input "1,000.00"
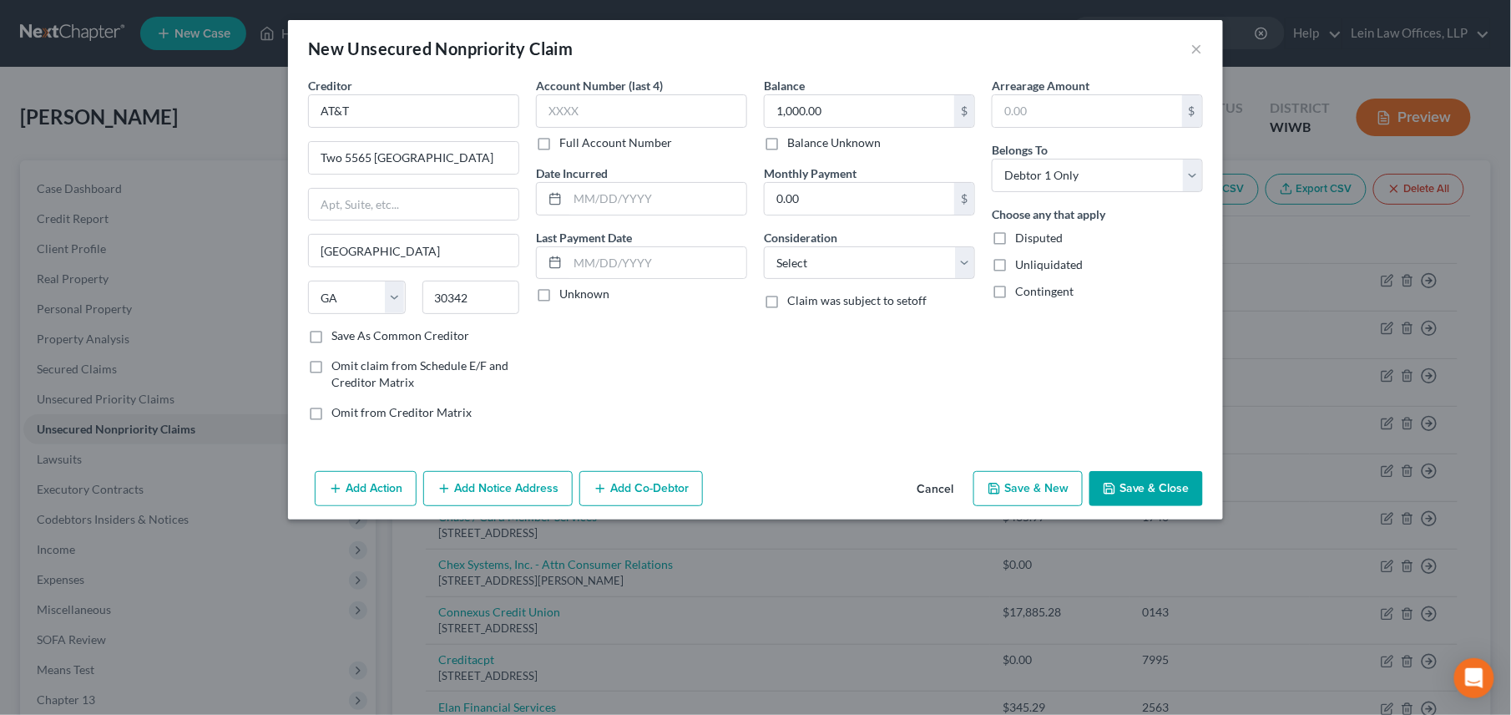
click at [1114, 483] on button "Save & Close" at bounding box center [1147, 488] width 114 height 35
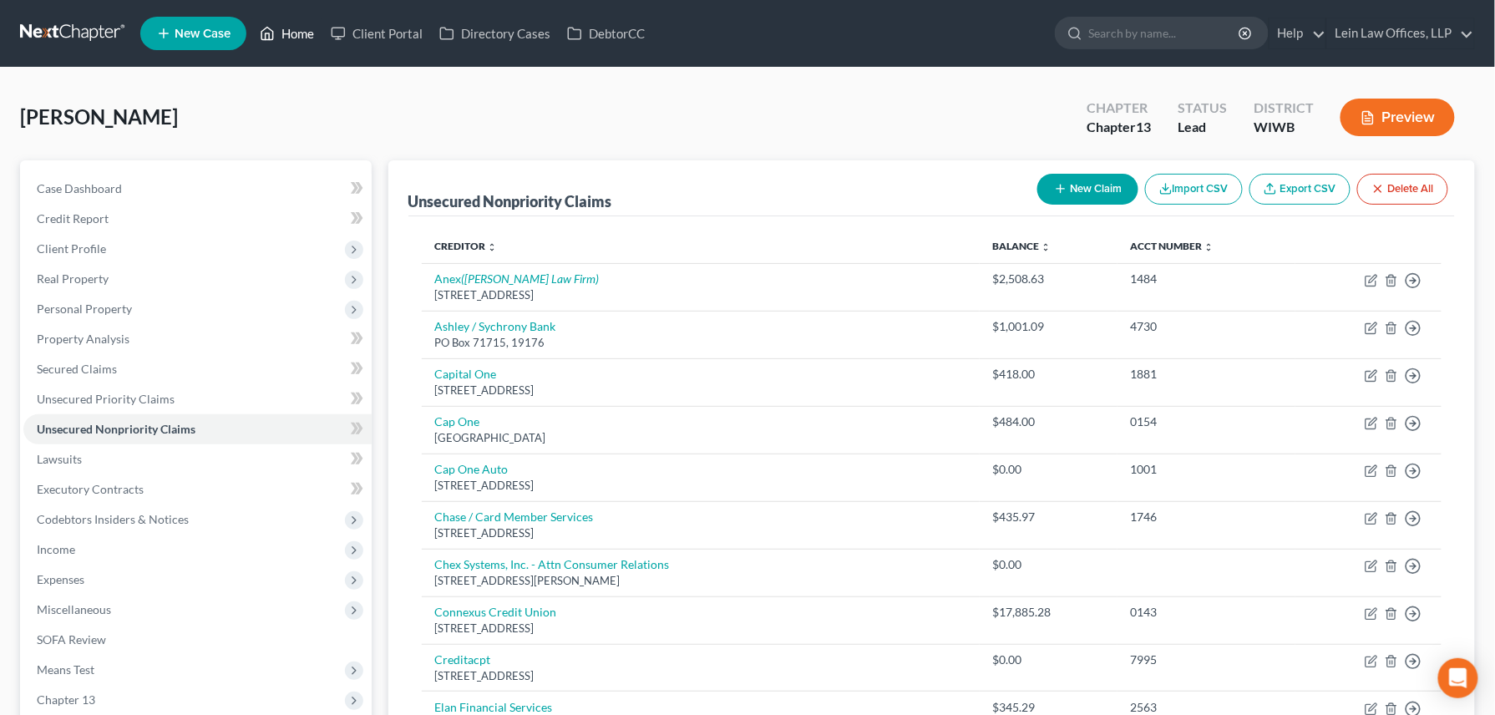
click at [291, 32] on link "Home" at bounding box center [286, 33] width 71 height 30
